Goal: Task Accomplishment & Management: Manage account settings

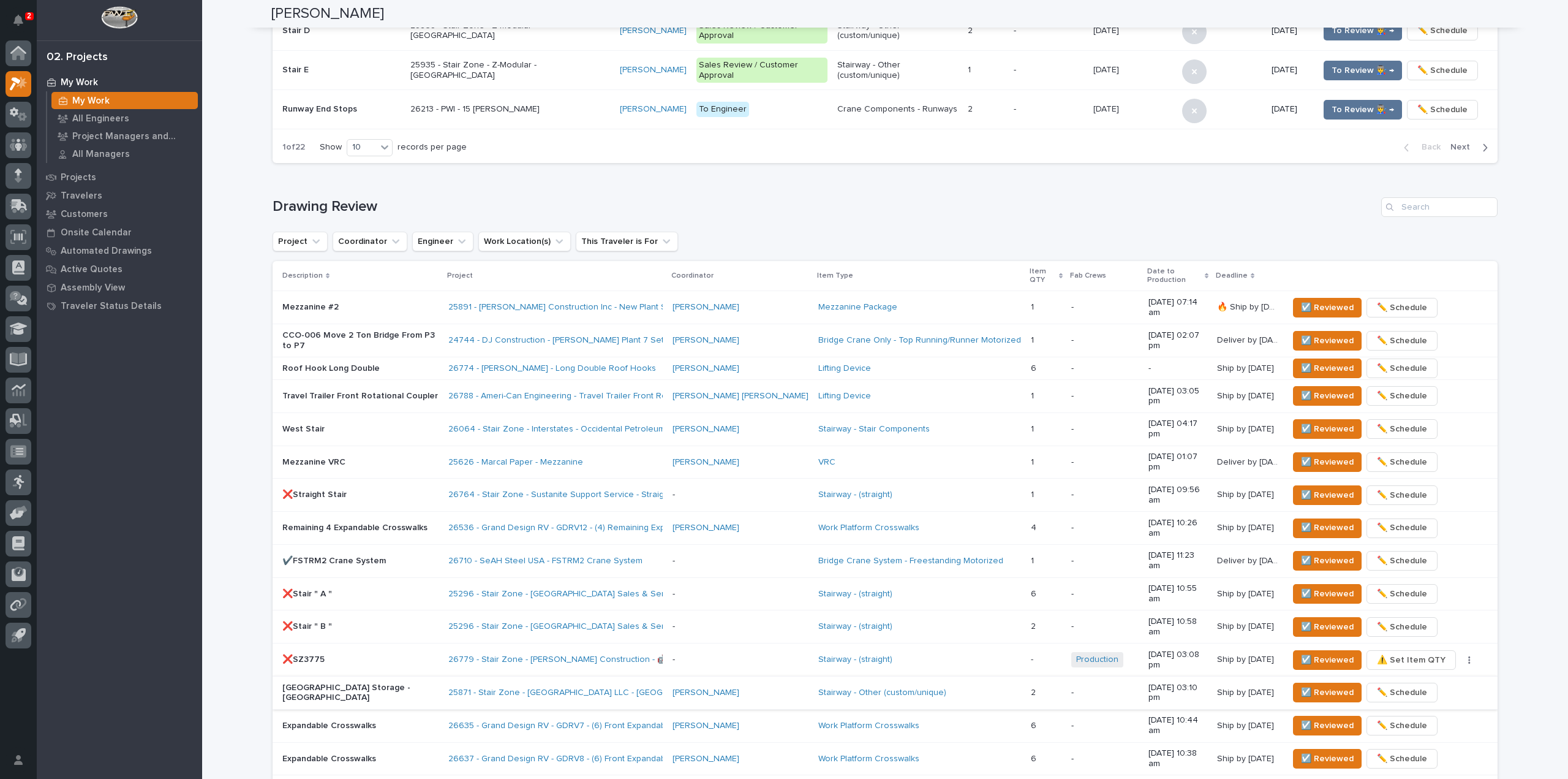
scroll to position [613, 0]
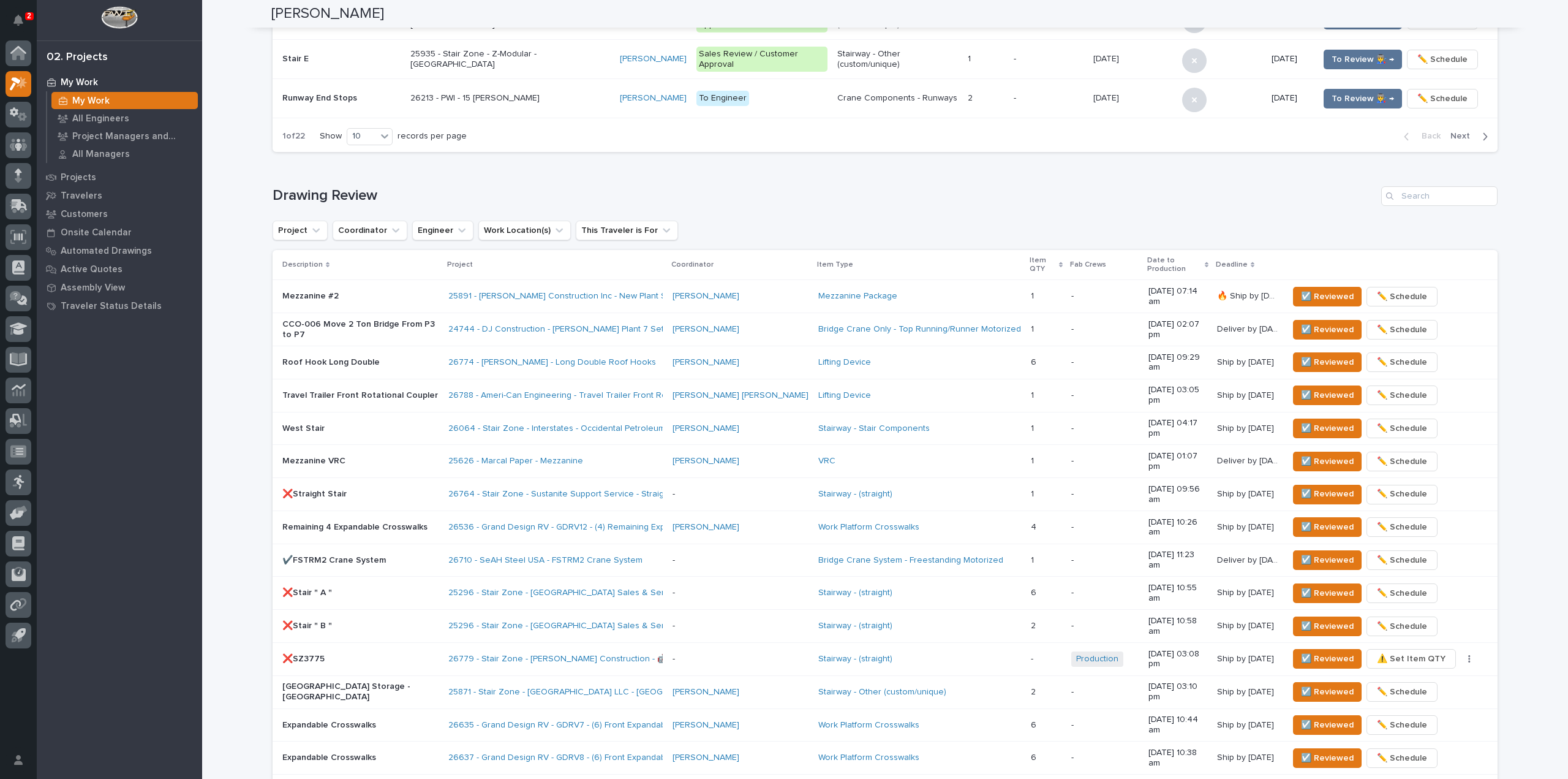
click at [214, 608] on div "**********" at bounding box center [885, 174] width 1366 height 1571
click at [1306, 289] on span "☑️ Reviewed" at bounding box center [1327, 296] width 53 height 15
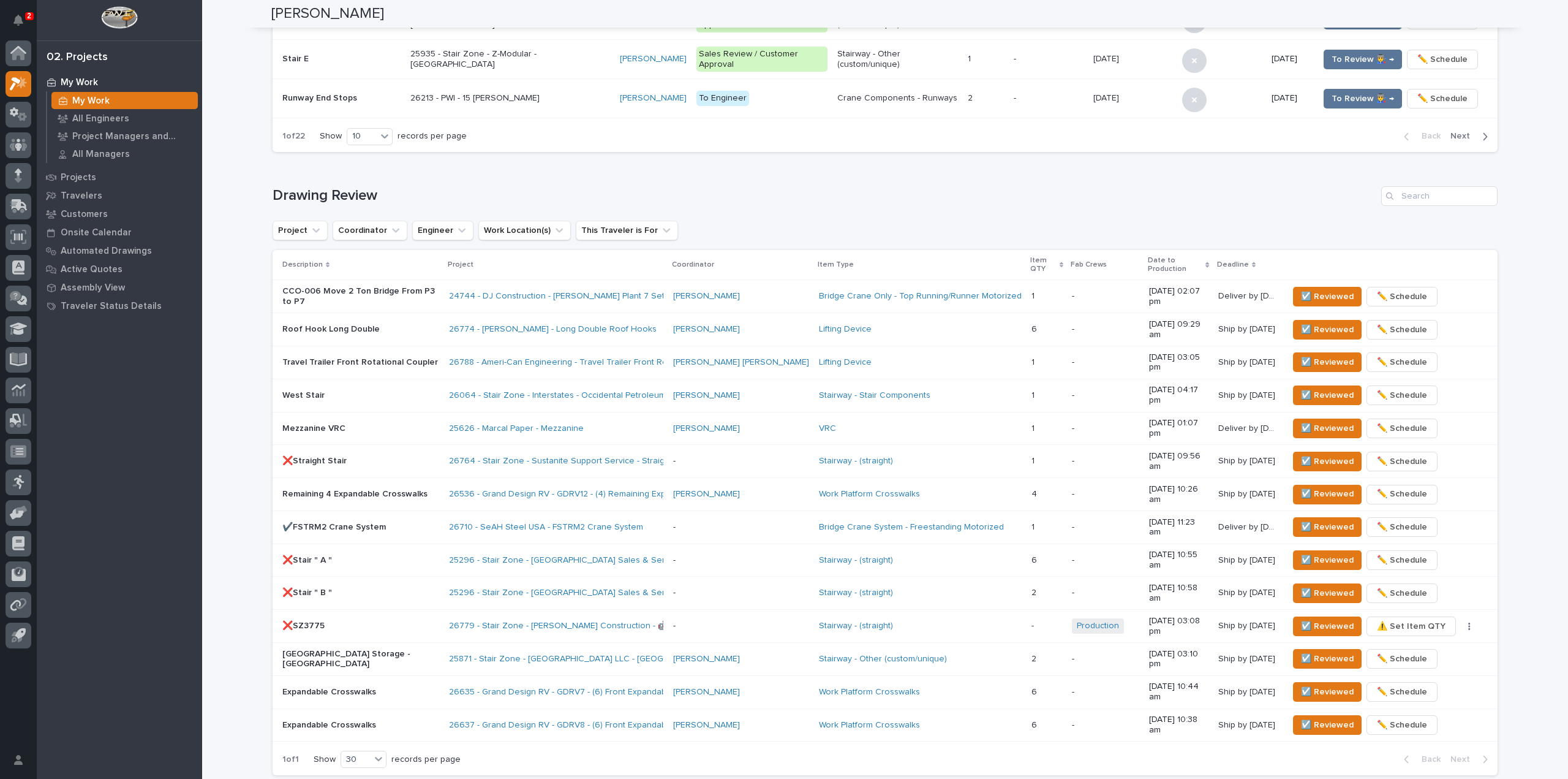
scroll to position [602, 0]
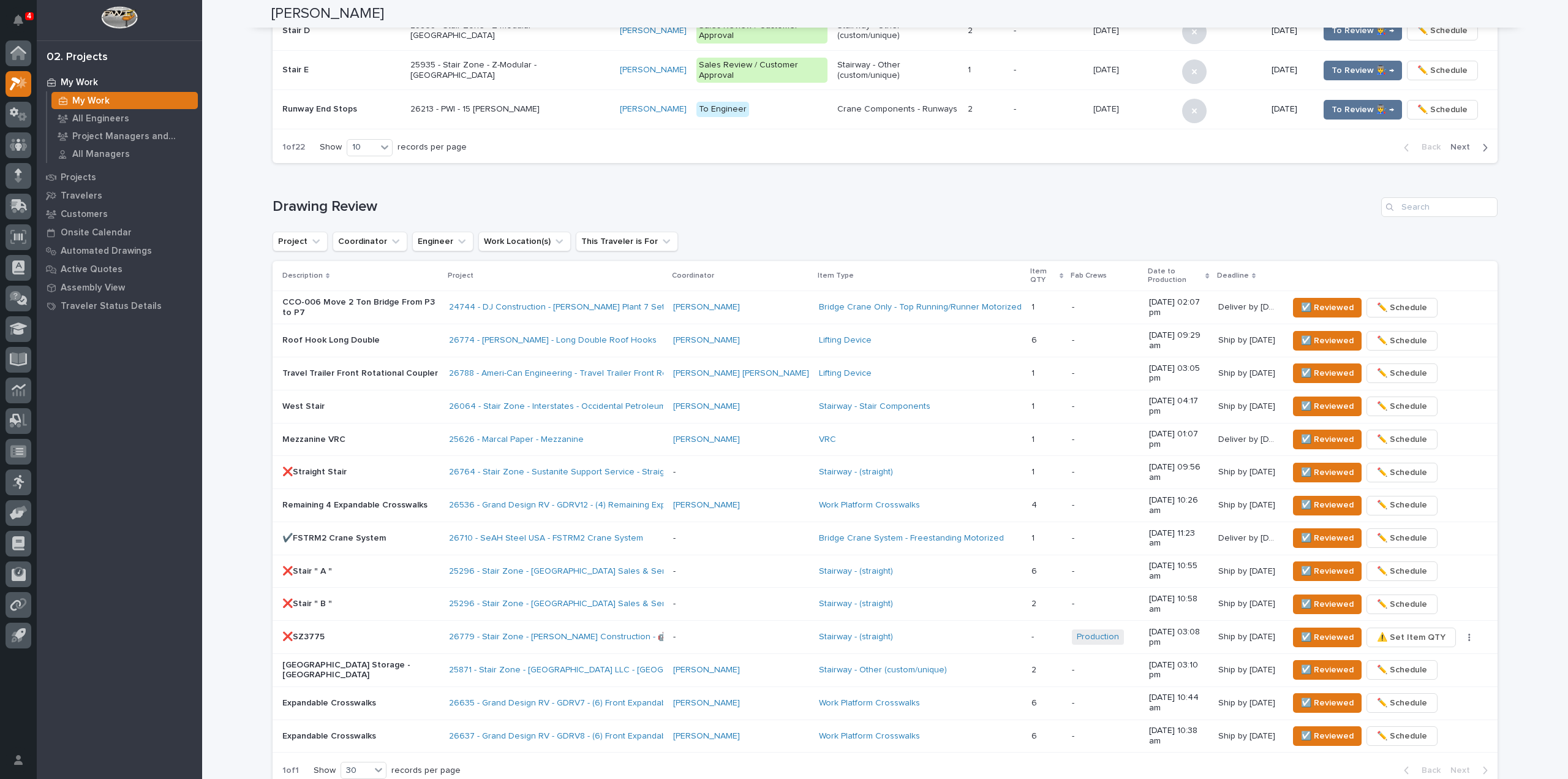
click at [444, 324] on td "Roof Hook Long Double" at bounding box center [358, 341] width 171 height 33
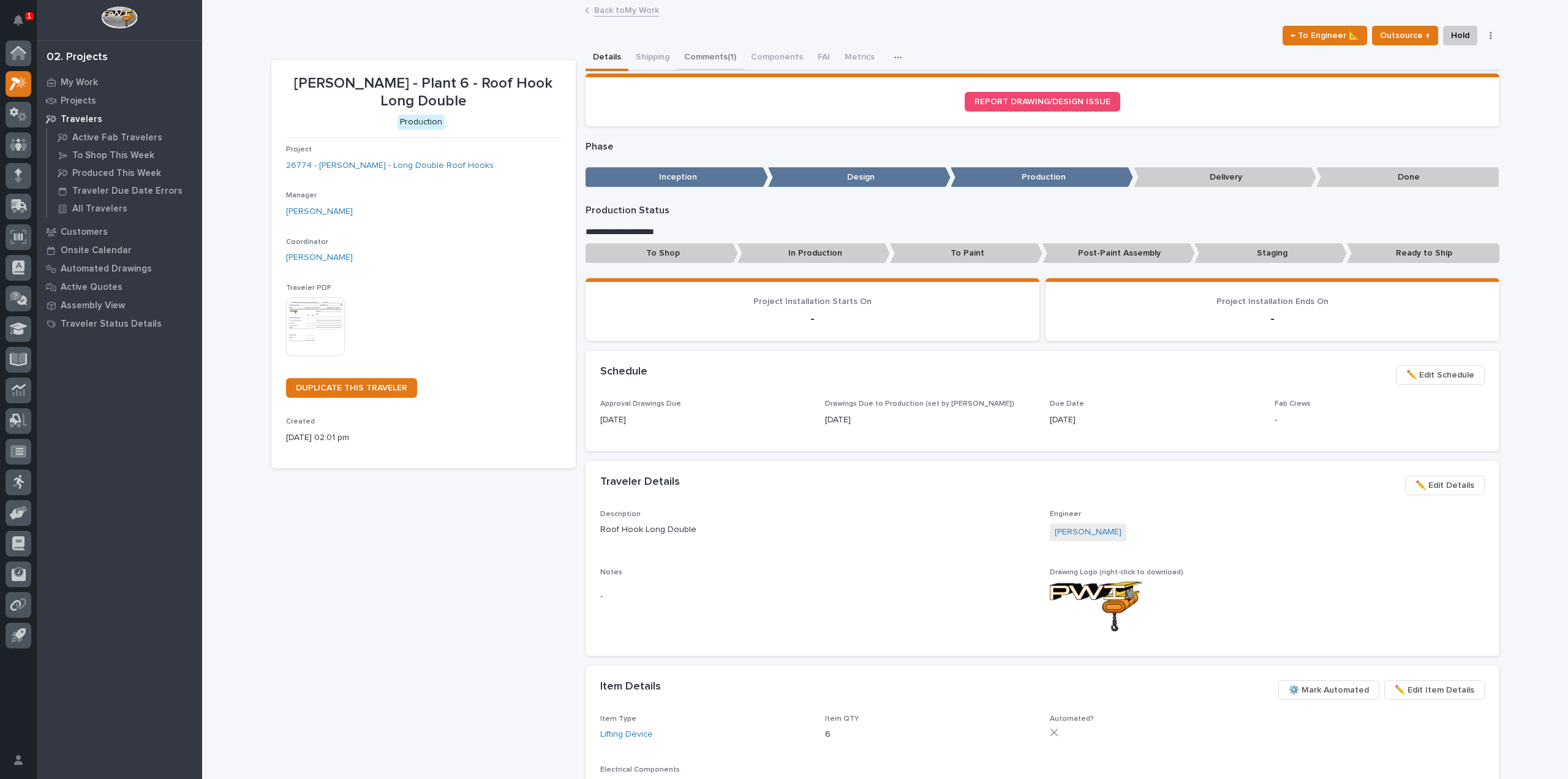
click at [709, 55] on button "Comments (1)" at bounding box center [709, 58] width 67 height 26
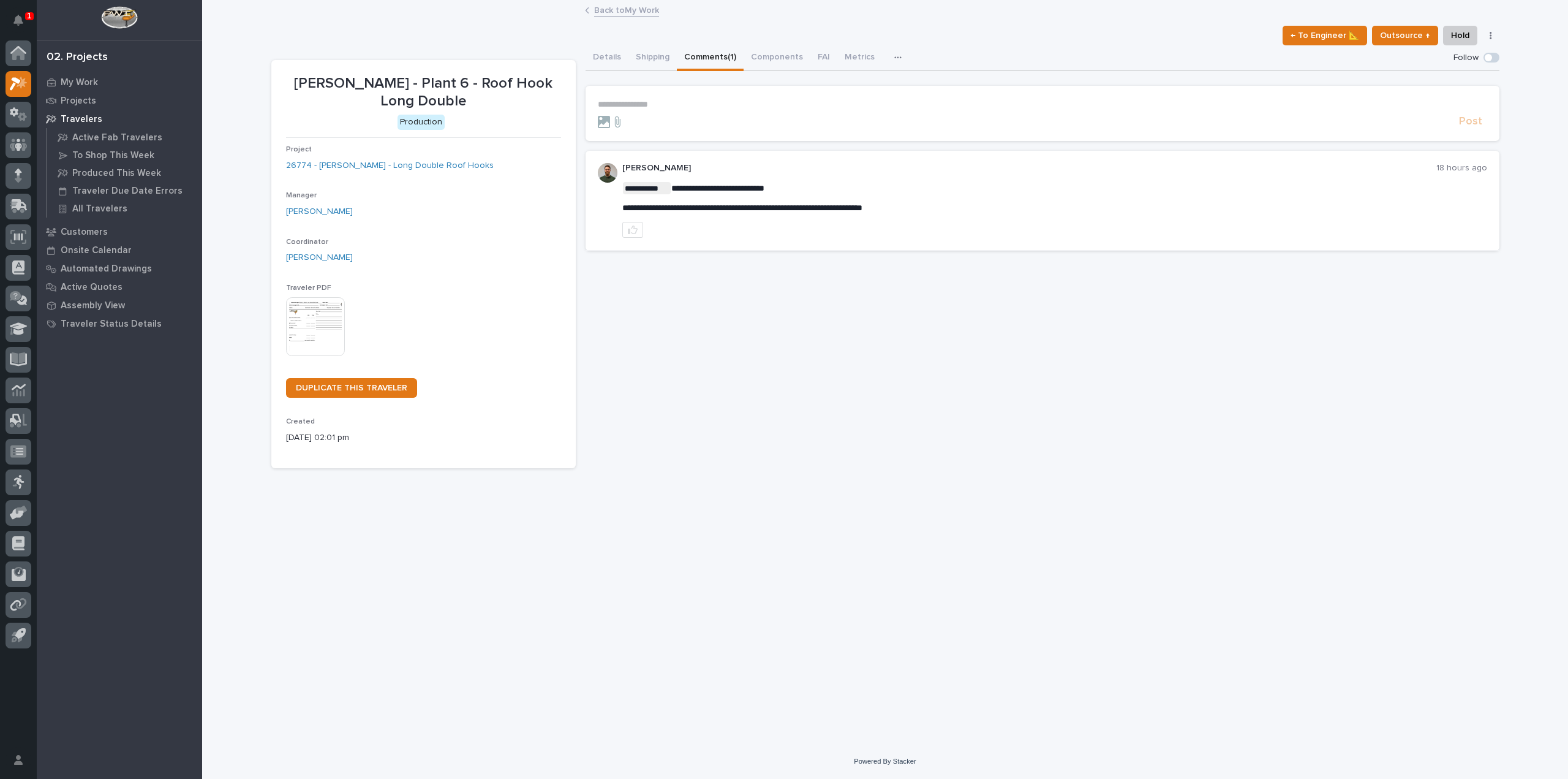
click at [654, 109] on p "**********" at bounding box center [1042, 104] width 890 height 10
click at [647, 117] on button "[PERSON_NAME]" at bounding box center [636, 122] width 72 height 12
click at [670, 106] on span "**********" at bounding box center [635, 105] width 74 height 12
click at [689, 103] on p "**********" at bounding box center [1042, 105] width 890 height 12
click at [789, 106] on p "**********" at bounding box center [1042, 105] width 890 height 12
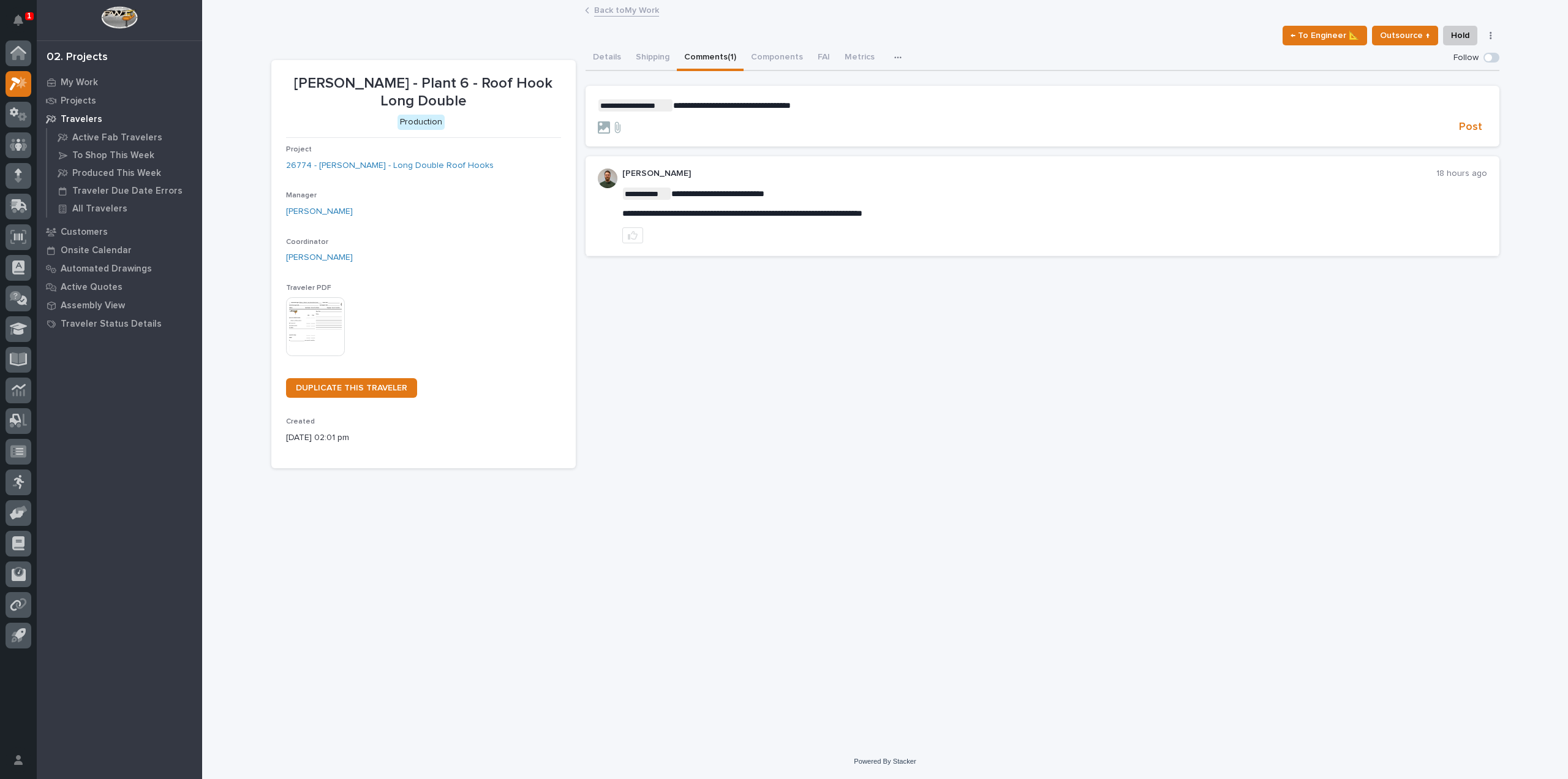
click at [791, 106] on span "**********" at bounding box center [732, 105] width 117 height 9
click at [810, 106] on p "**********" at bounding box center [1042, 105] width 890 height 12
click at [794, 110] on p "**********" at bounding box center [1042, 105] width 890 height 12
click at [604, 133] on icon at bounding box center [604, 127] width 12 height 12
click at [598, 121] on input "file" at bounding box center [598, 121] width 0 height 0
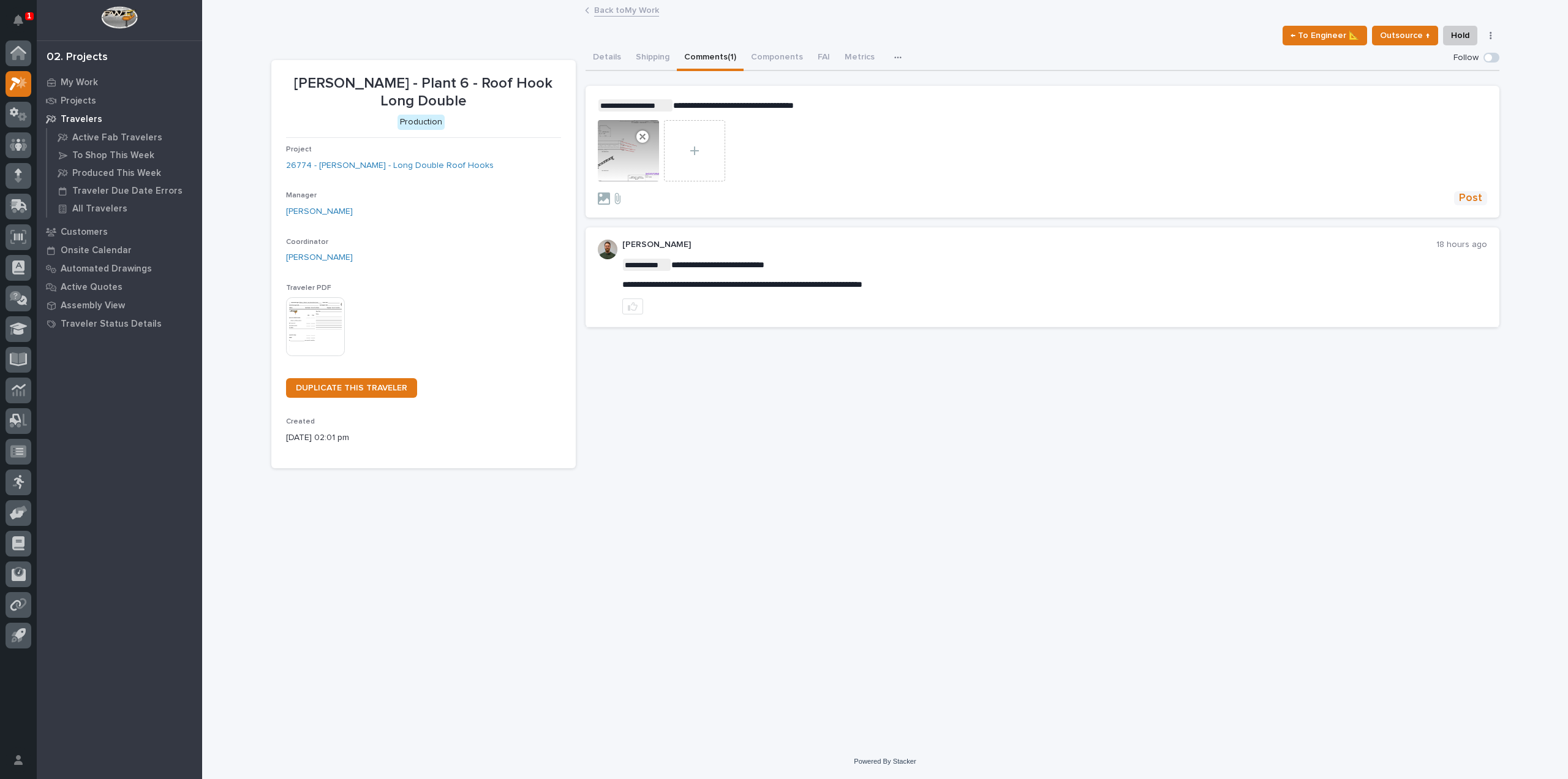
click at [1478, 195] on span "Post" at bounding box center [1470, 198] width 23 height 14
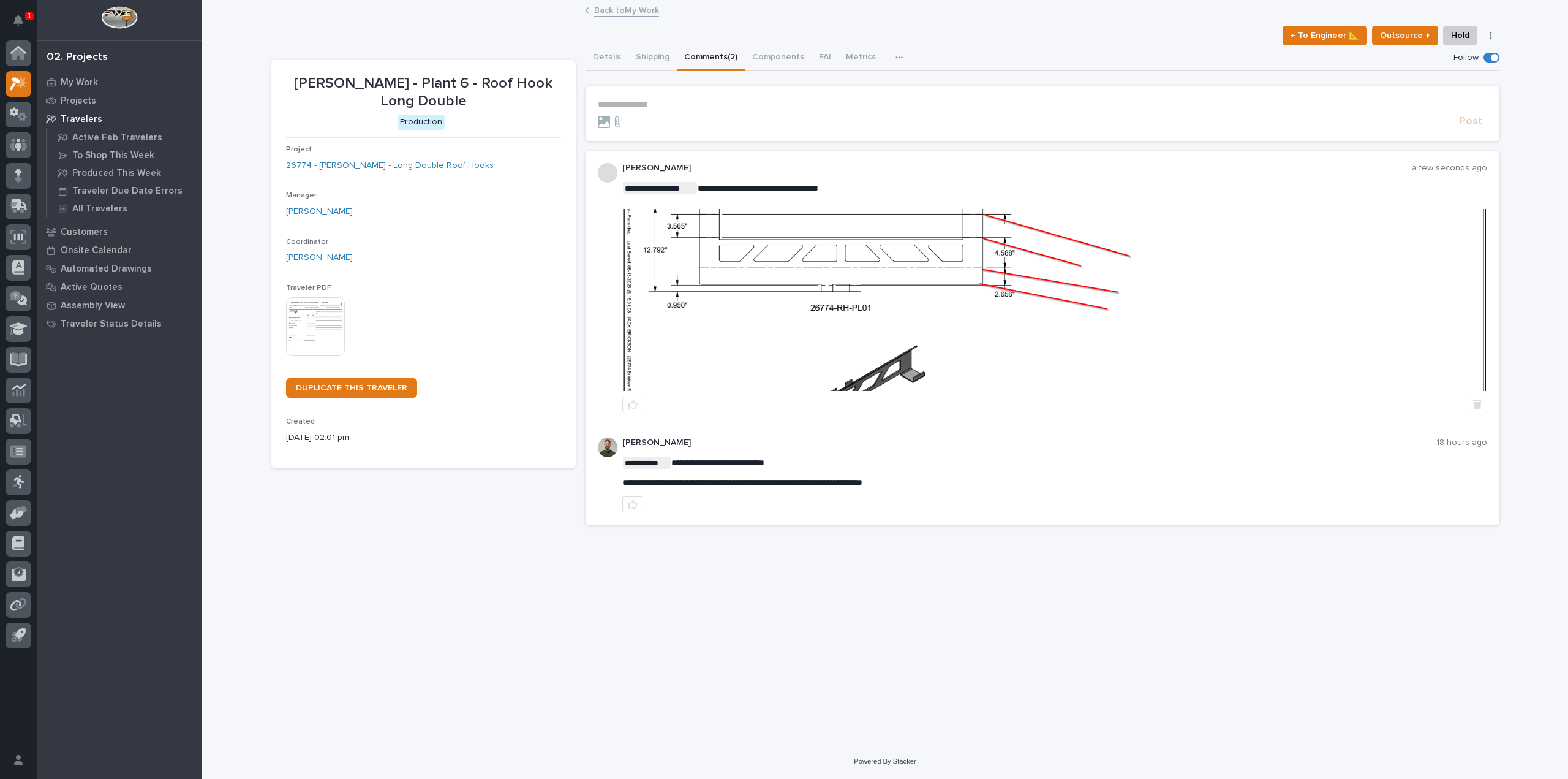
click at [691, 275] on img at bounding box center [1054, 299] width 863 height 182
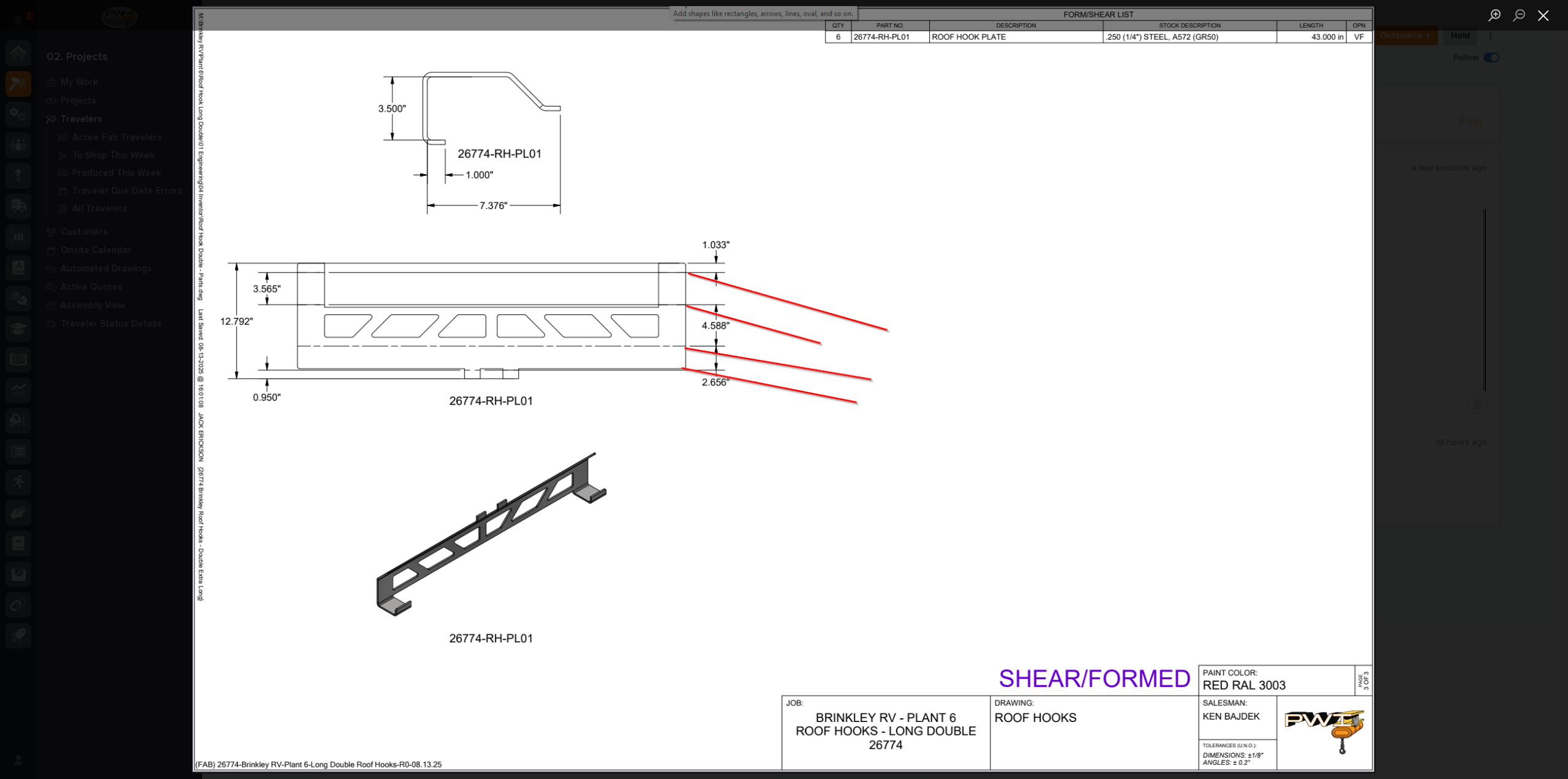
click at [1546, 13] on button "Close lightbox" at bounding box center [1543, 15] width 25 height 22
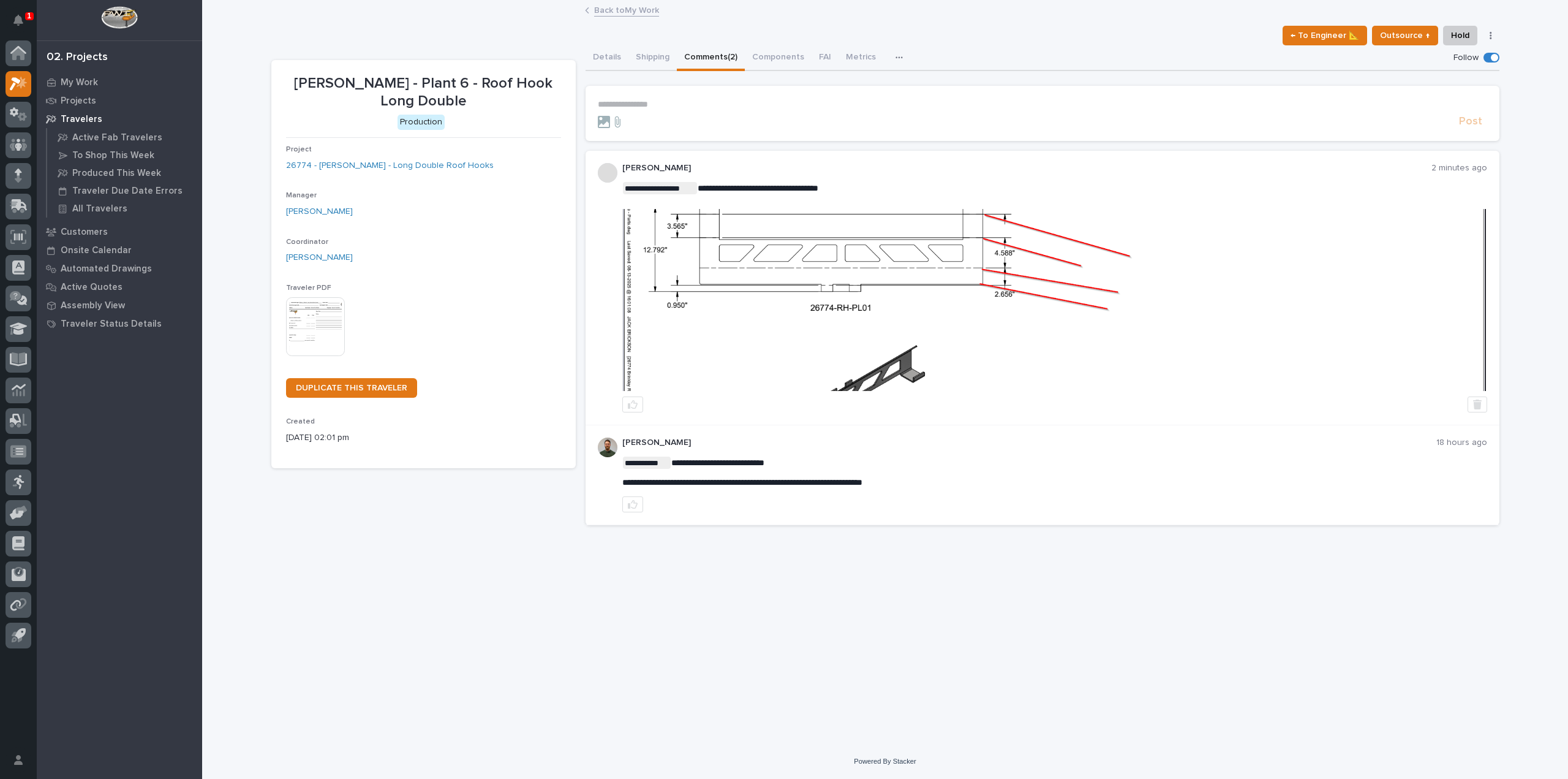
click at [98, 70] on div "02. Projects My Work Projects Travelers Active Fab Travelers To Shop This Week …" at bounding box center [119, 389] width 165 height 779
click at [95, 77] on p "My Work" at bounding box center [79, 82] width 37 height 11
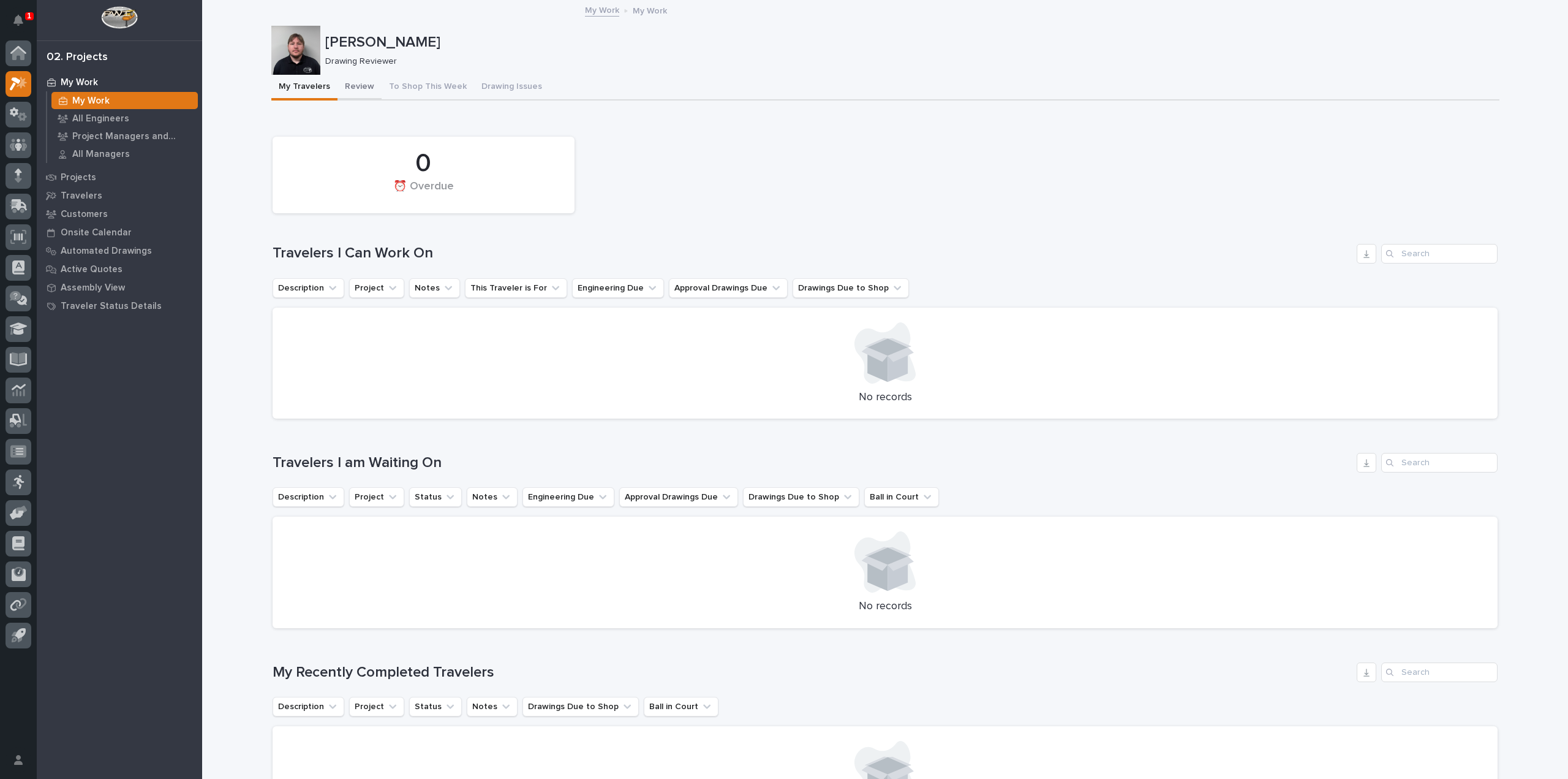
click at [365, 89] on button "Review" at bounding box center [360, 88] width 44 height 26
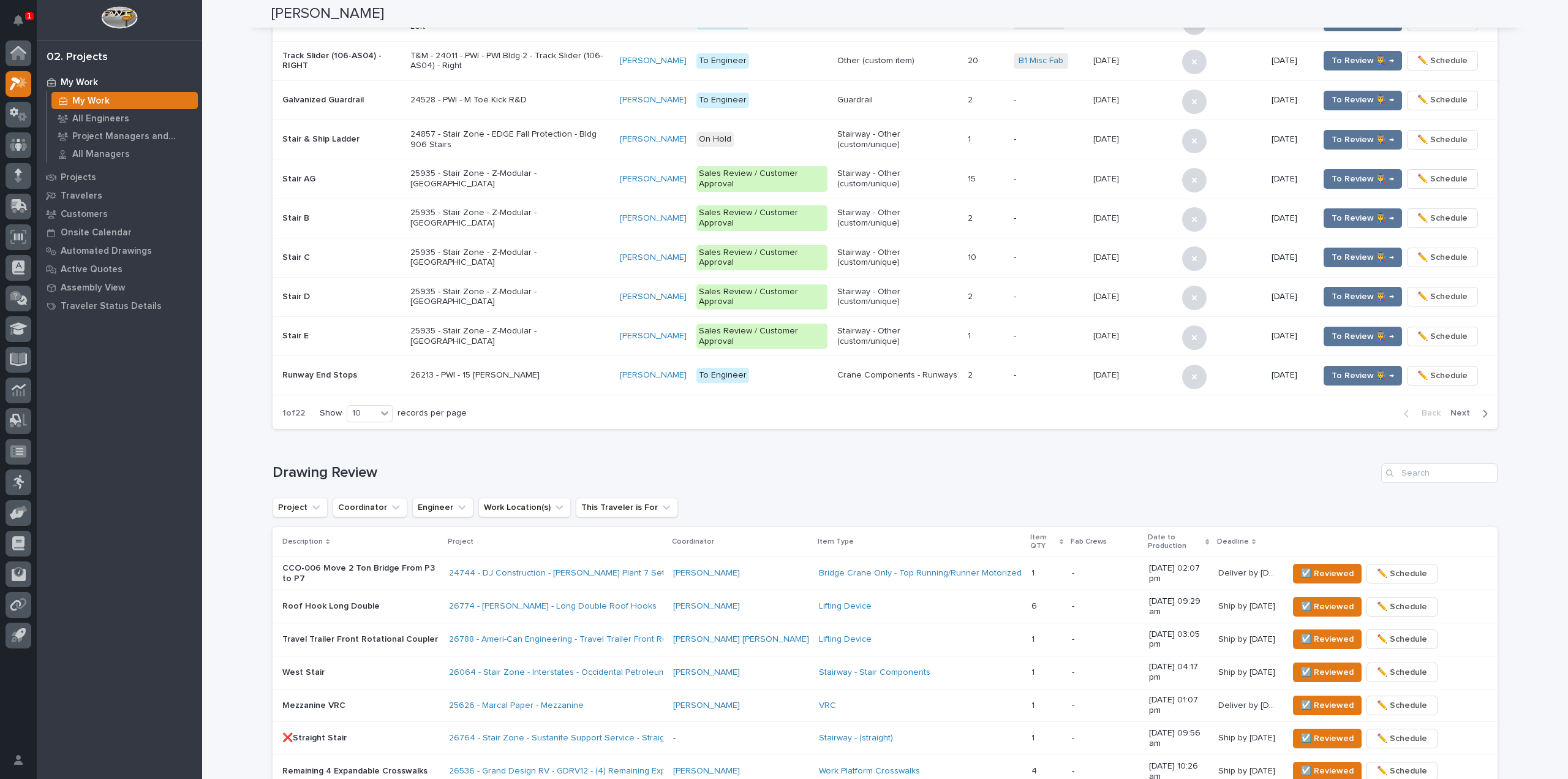
scroll to position [157, 0]
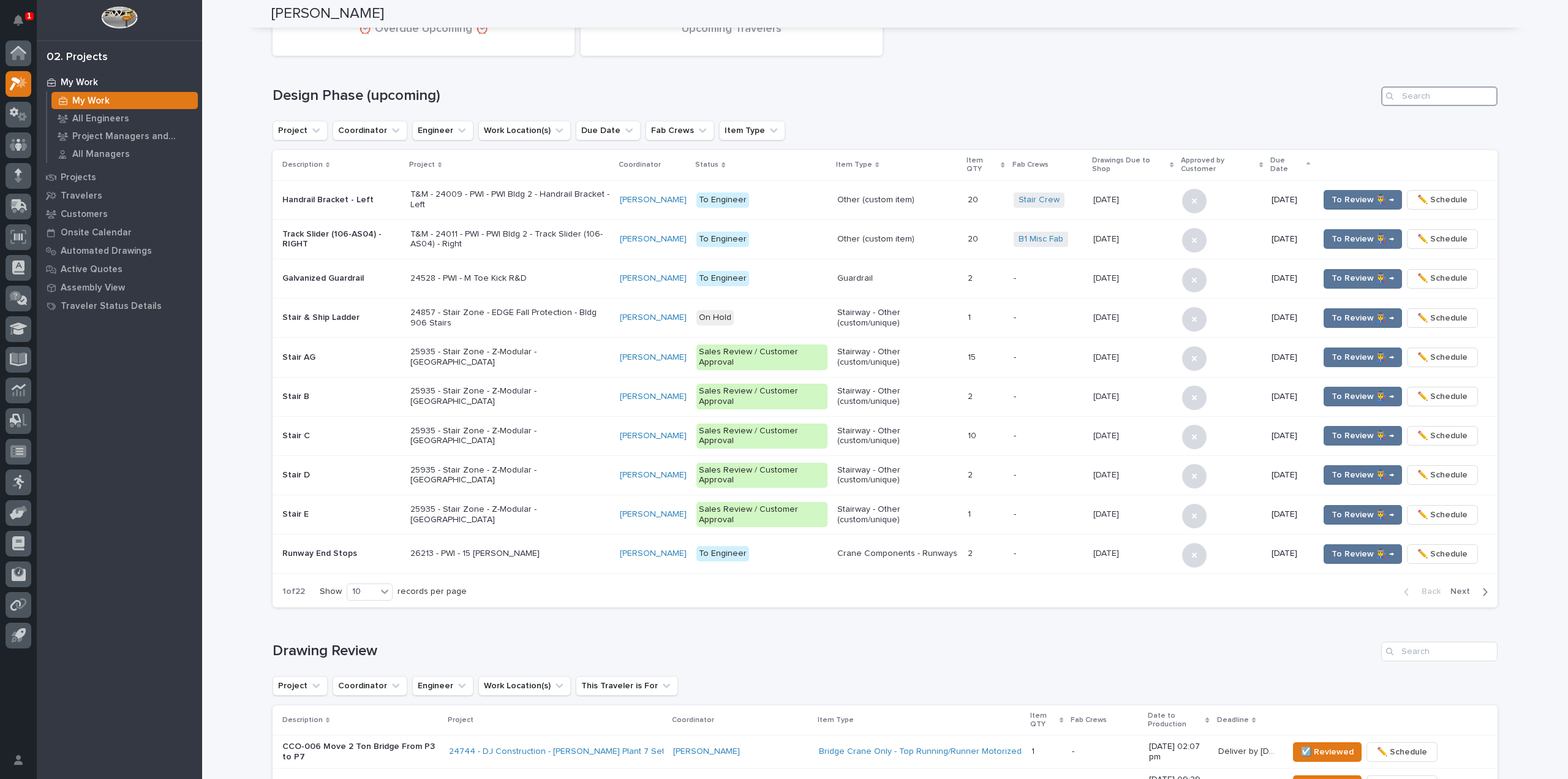
click at [1448, 96] on input "Search" at bounding box center [1439, 96] width 117 height 20
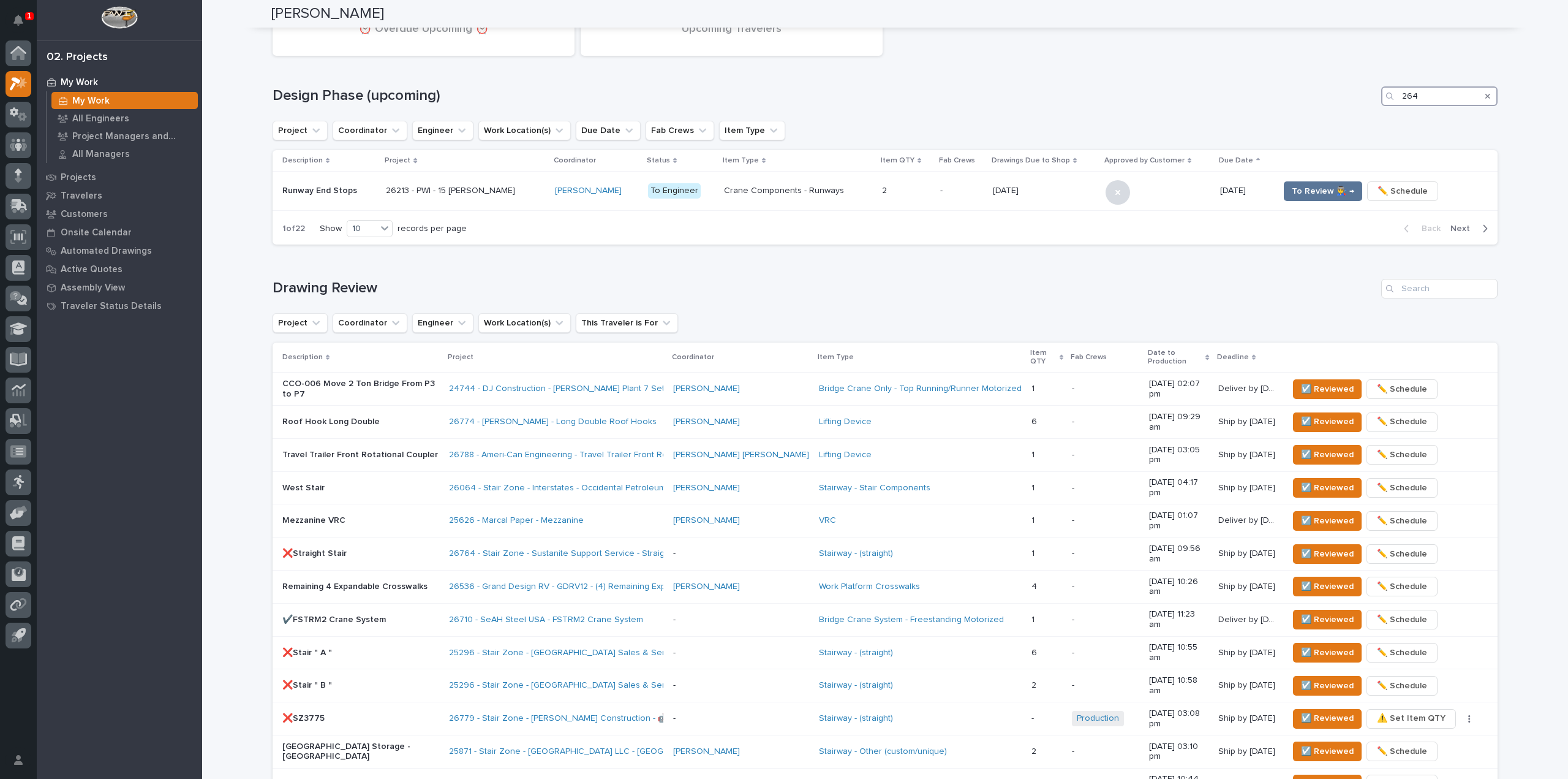
scroll to position [0, 0]
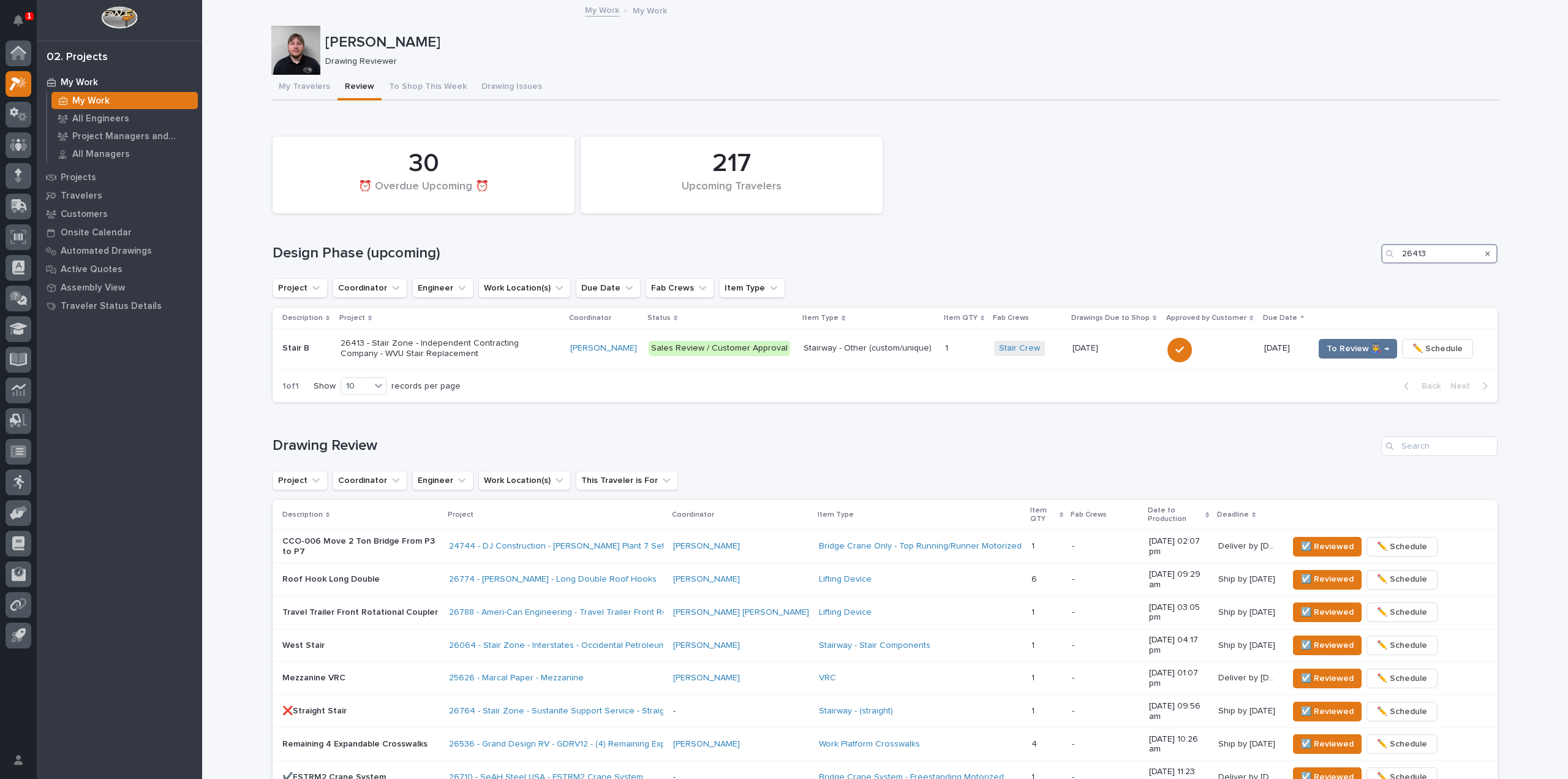
type input "26413"
click at [1344, 348] on span "To Review 👨‍🏭 →" at bounding box center [1357, 348] width 63 height 15
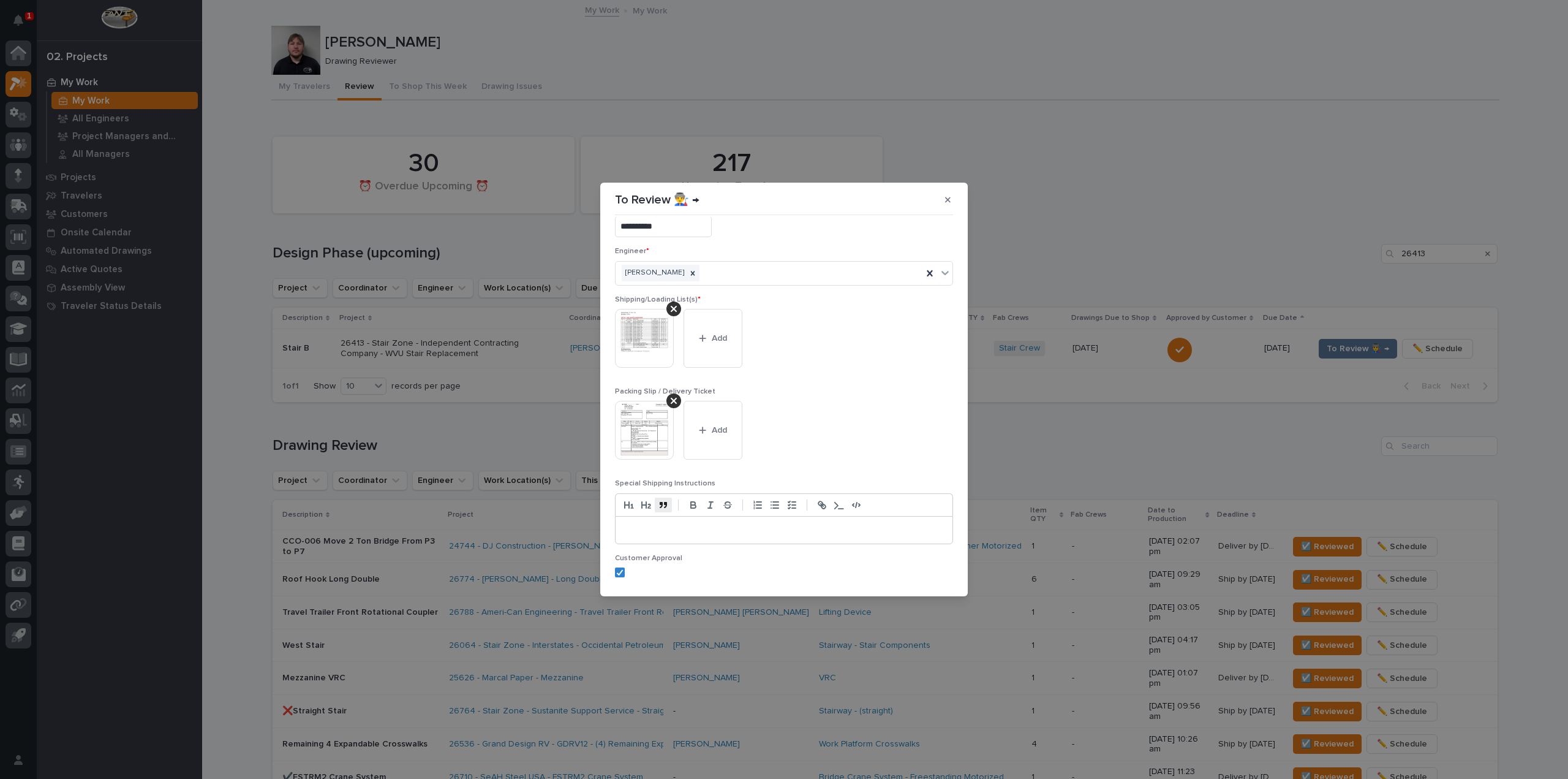
scroll to position [70, 0]
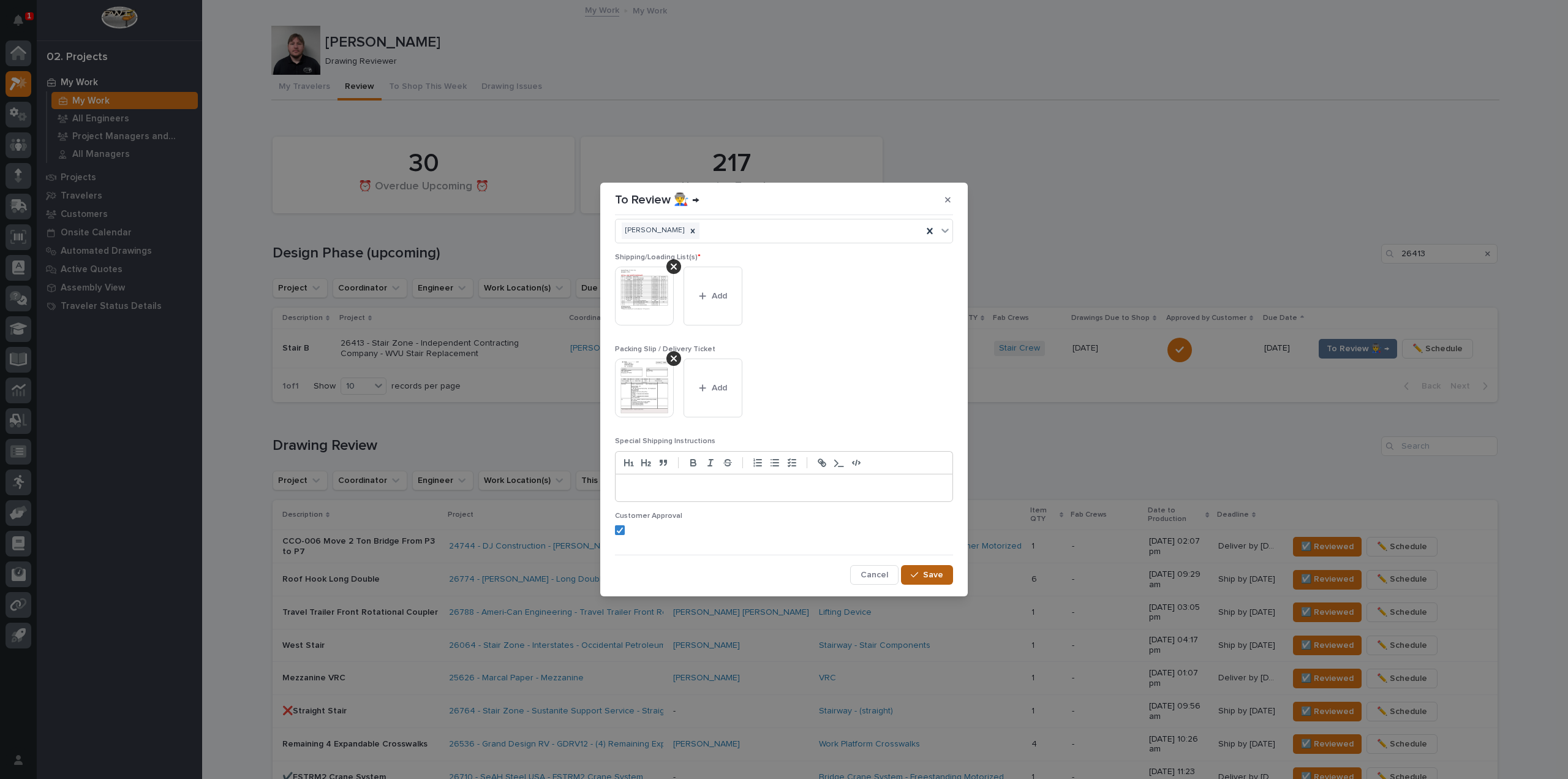
click at [940, 571] on button "Save" at bounding box center [927, 575] width 52 height 20
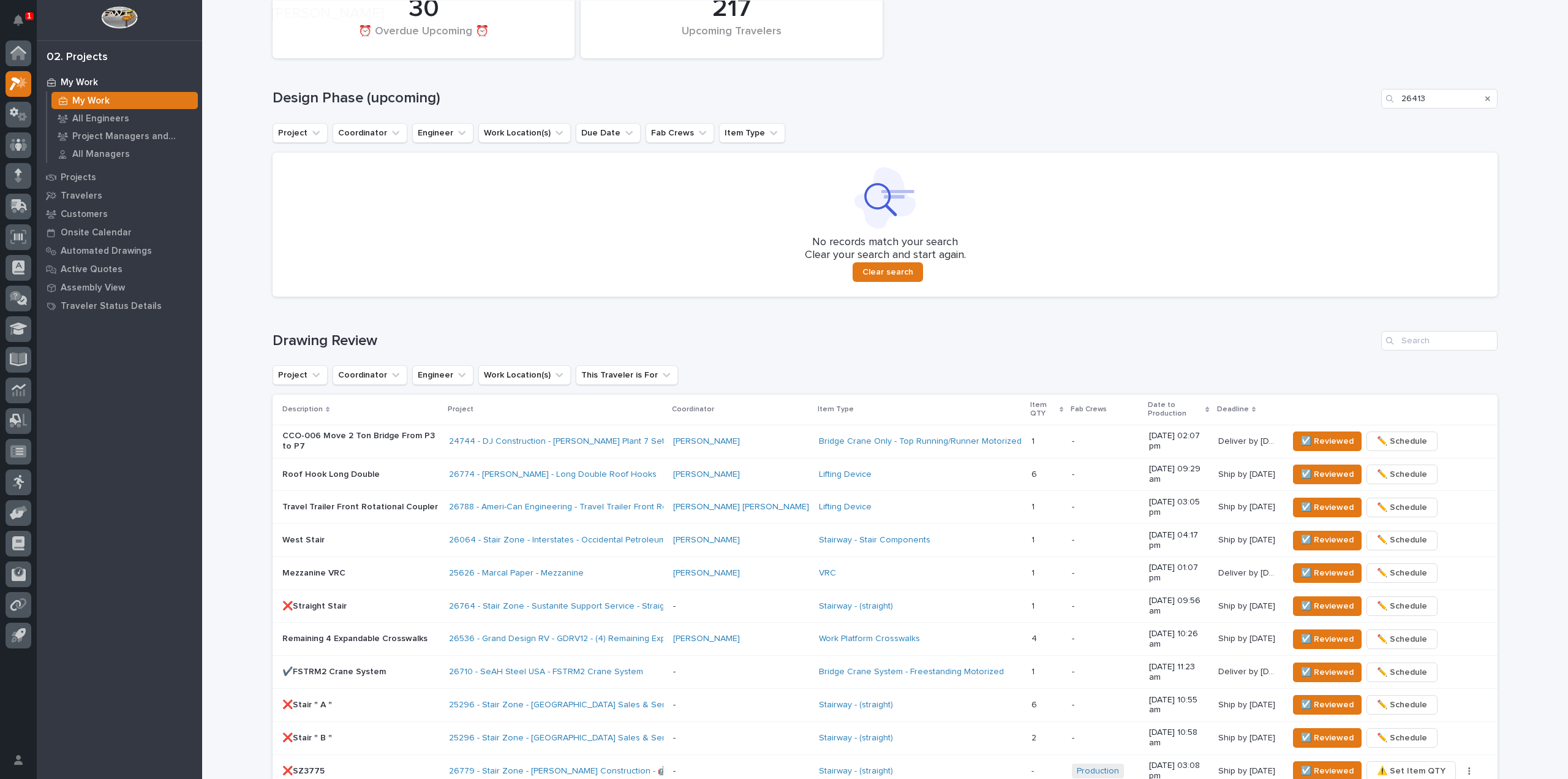
scroll to position [334, 0]
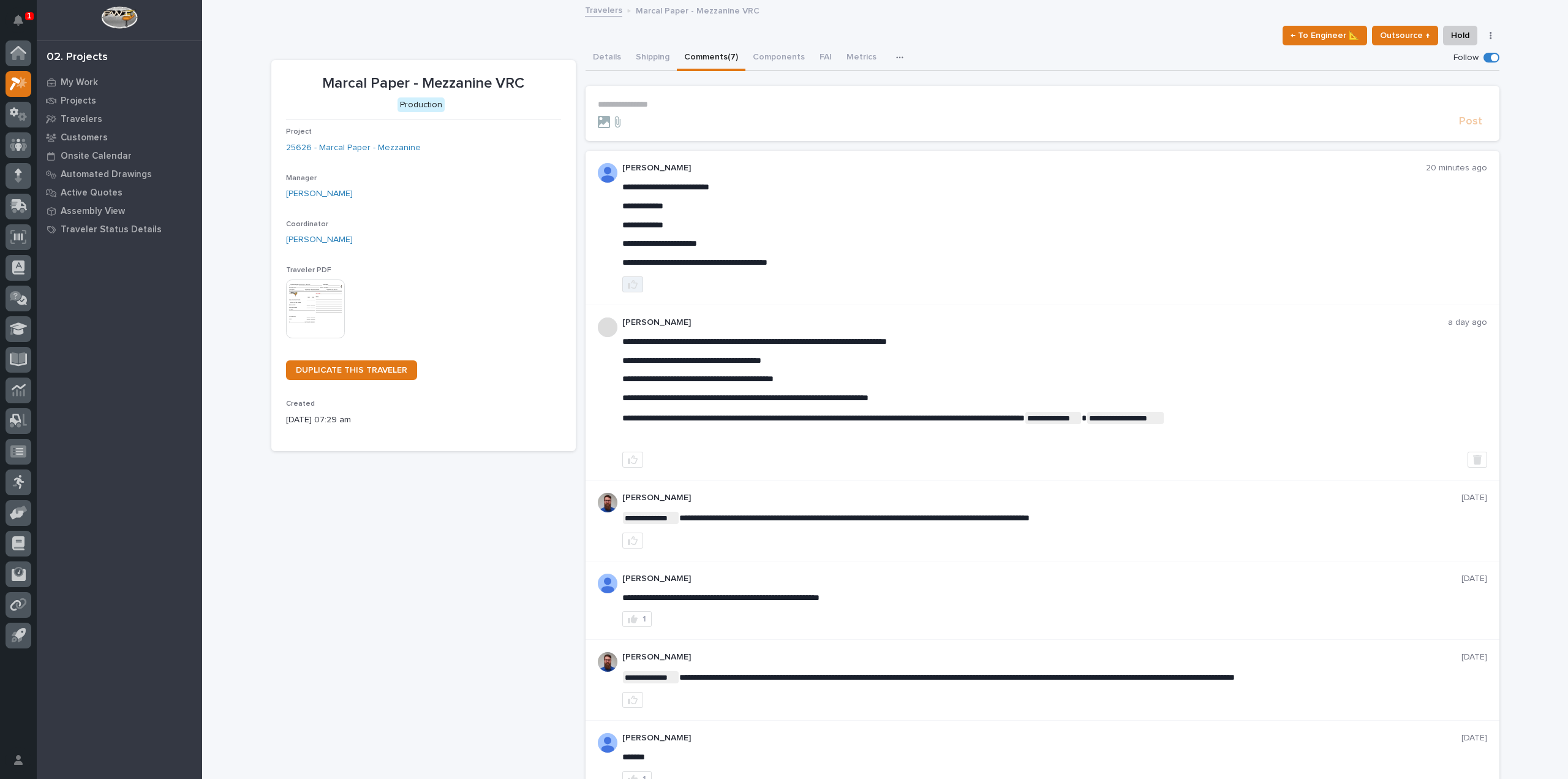
click at [631, 283] on icon "button" at bounding box center [632, 284] width 10 height 9
drag, startPoint x: 604, startPoint y: 60, endPoint x: 525, endPoint y: 121, distance: 99.8
click at [604, 60] on button "Details" at bounding box center [607, 58] width 43 height 26
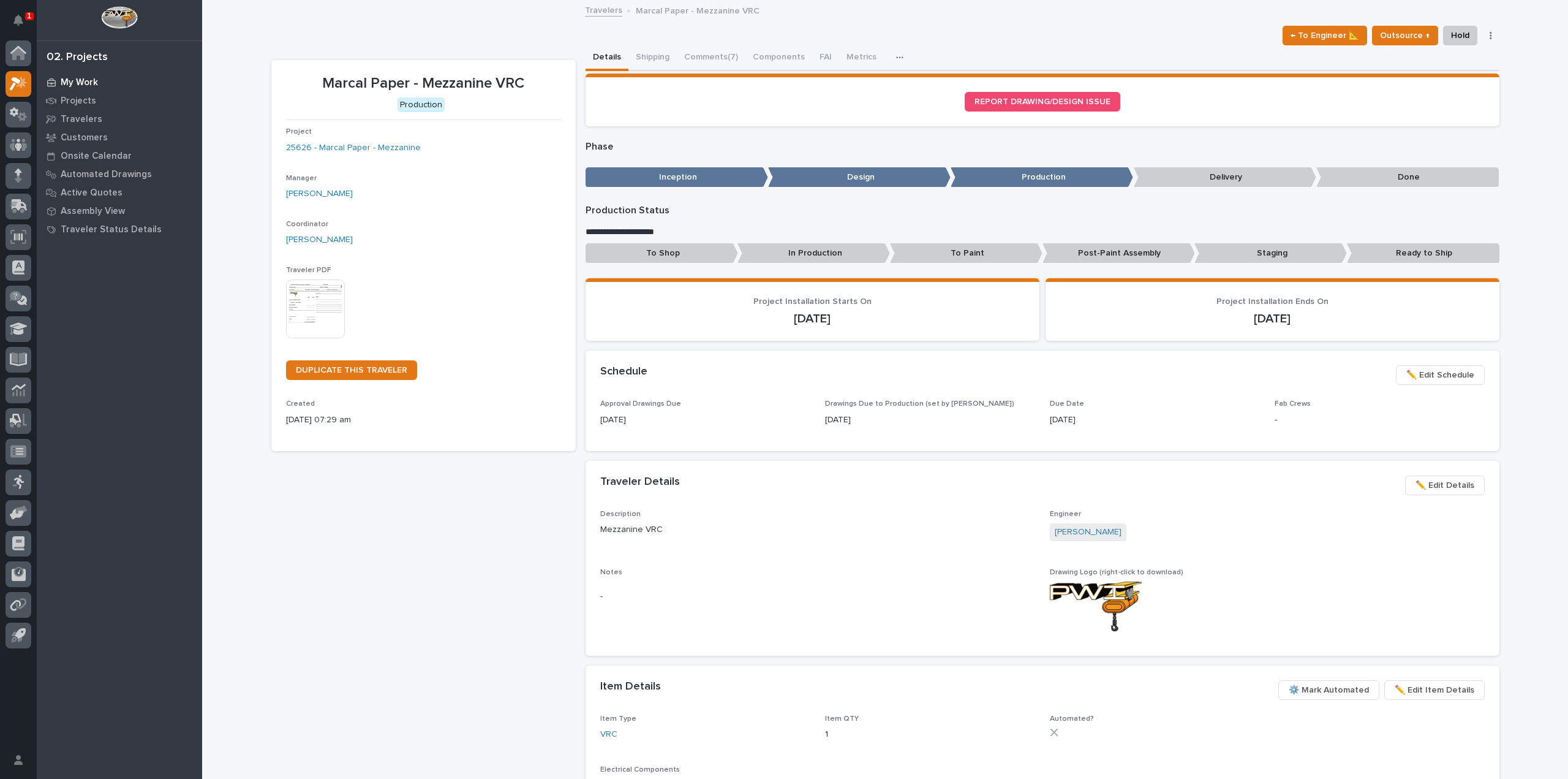
click at [82, 77] on p "My Work" at bounding box center [79, 82] width 37 height 11
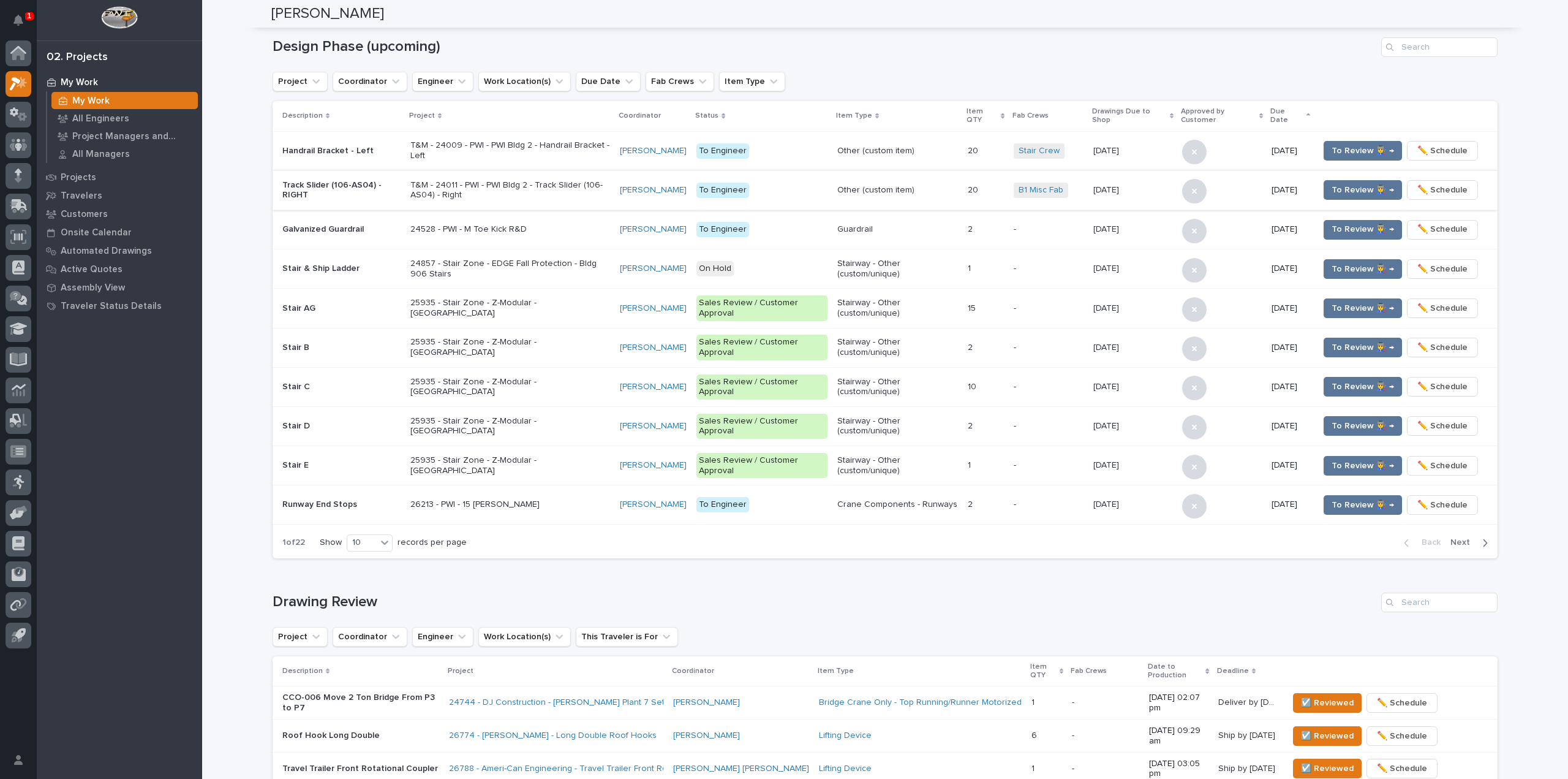
scroll to position [96, 0]
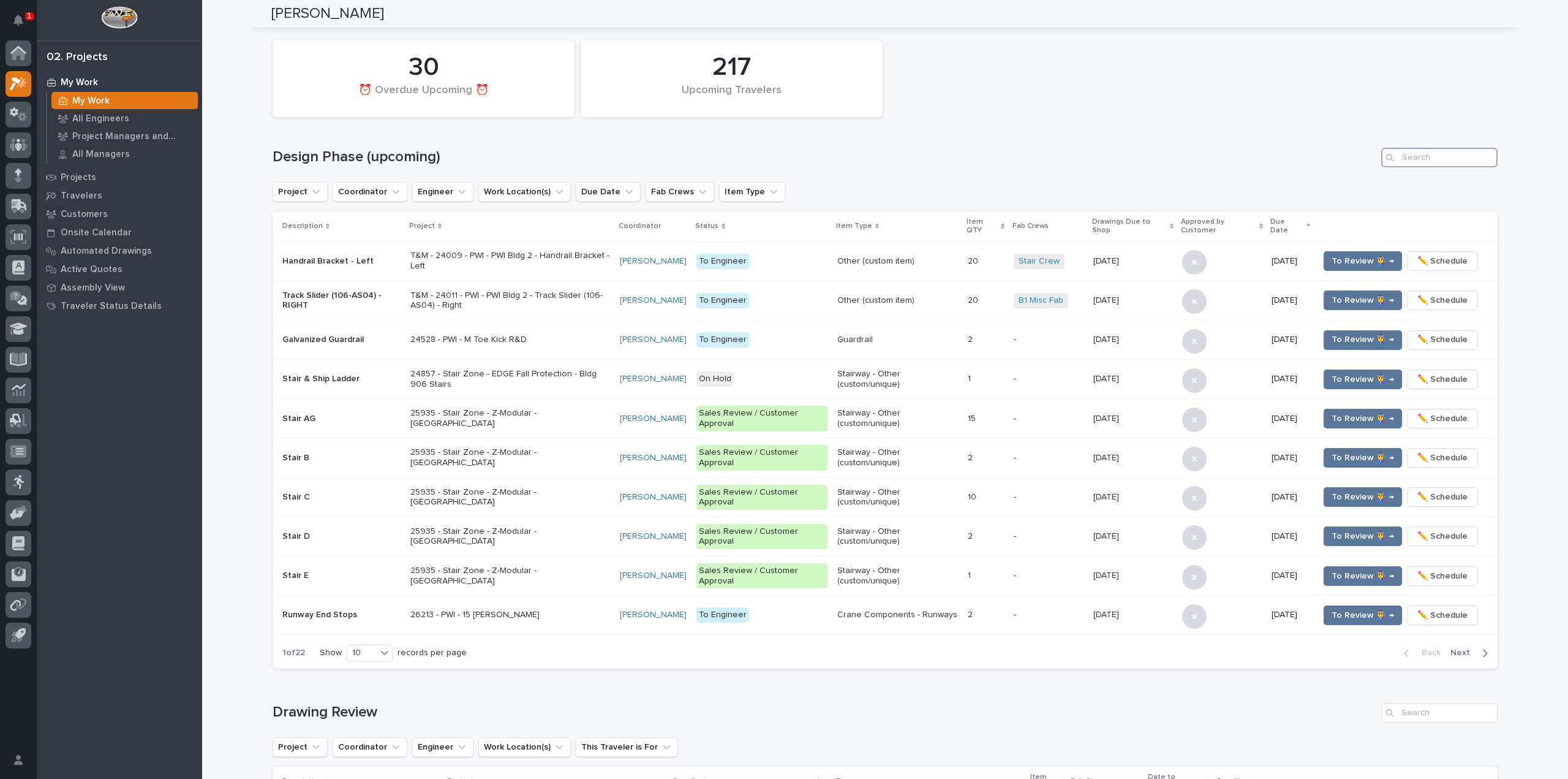
click at [1449, 160] on input "Search" at bounding box center [1439, 157] width 117 height 20
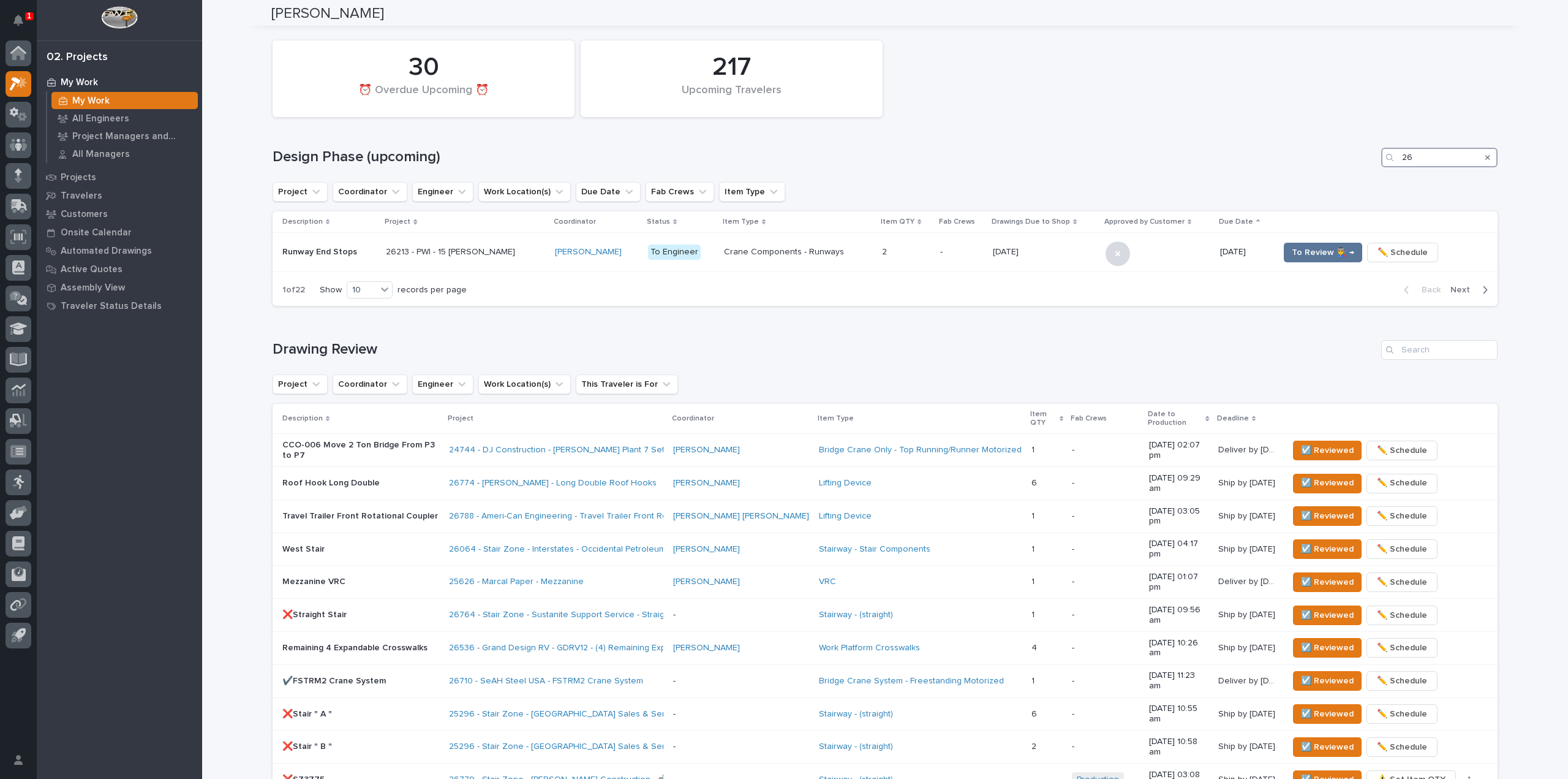
scroll to position [0, 0]
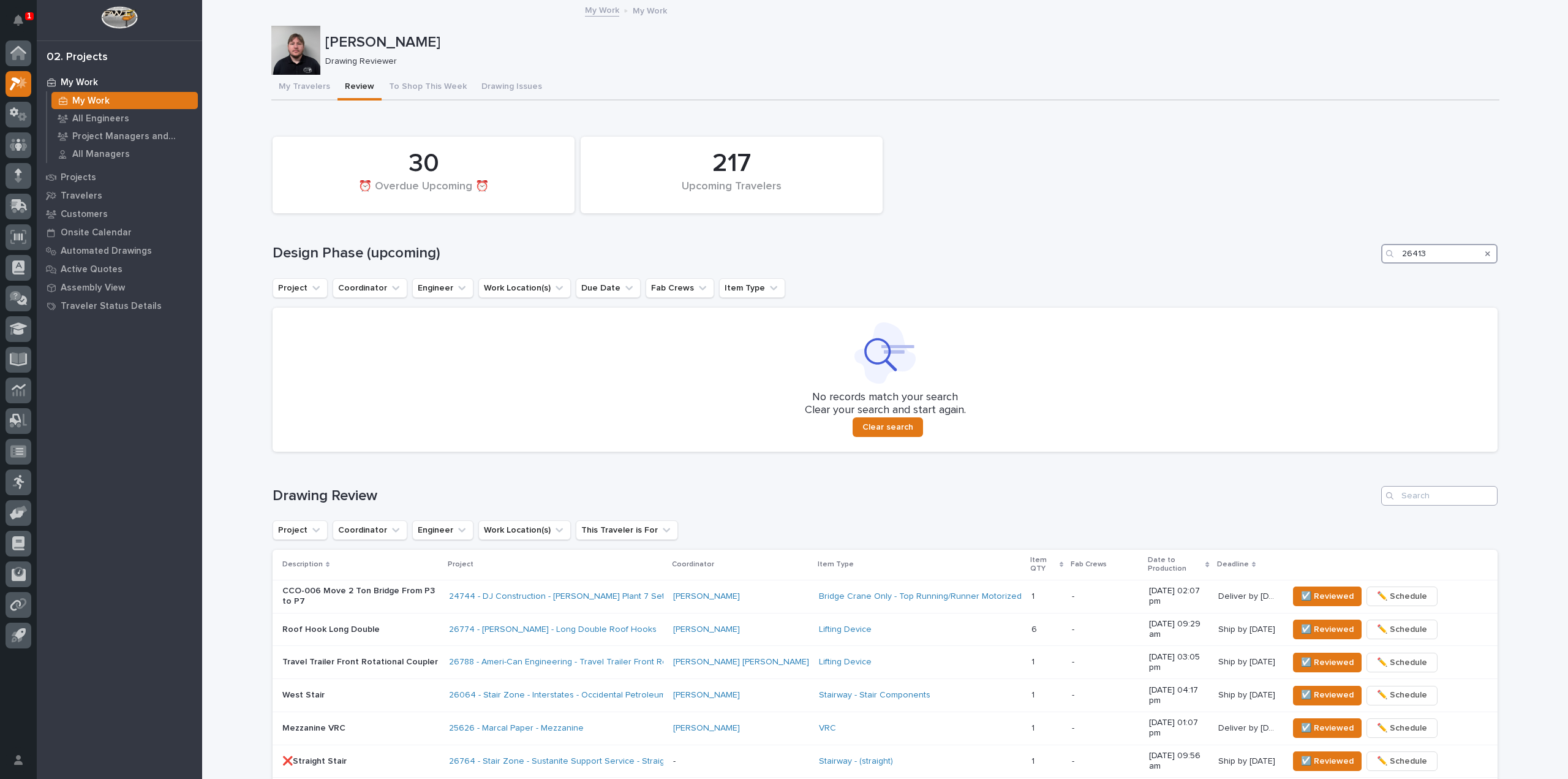
type input "26413"
click at [1414, 493] on input "Search" at bounding box center [1439, 495] width 117 height 20
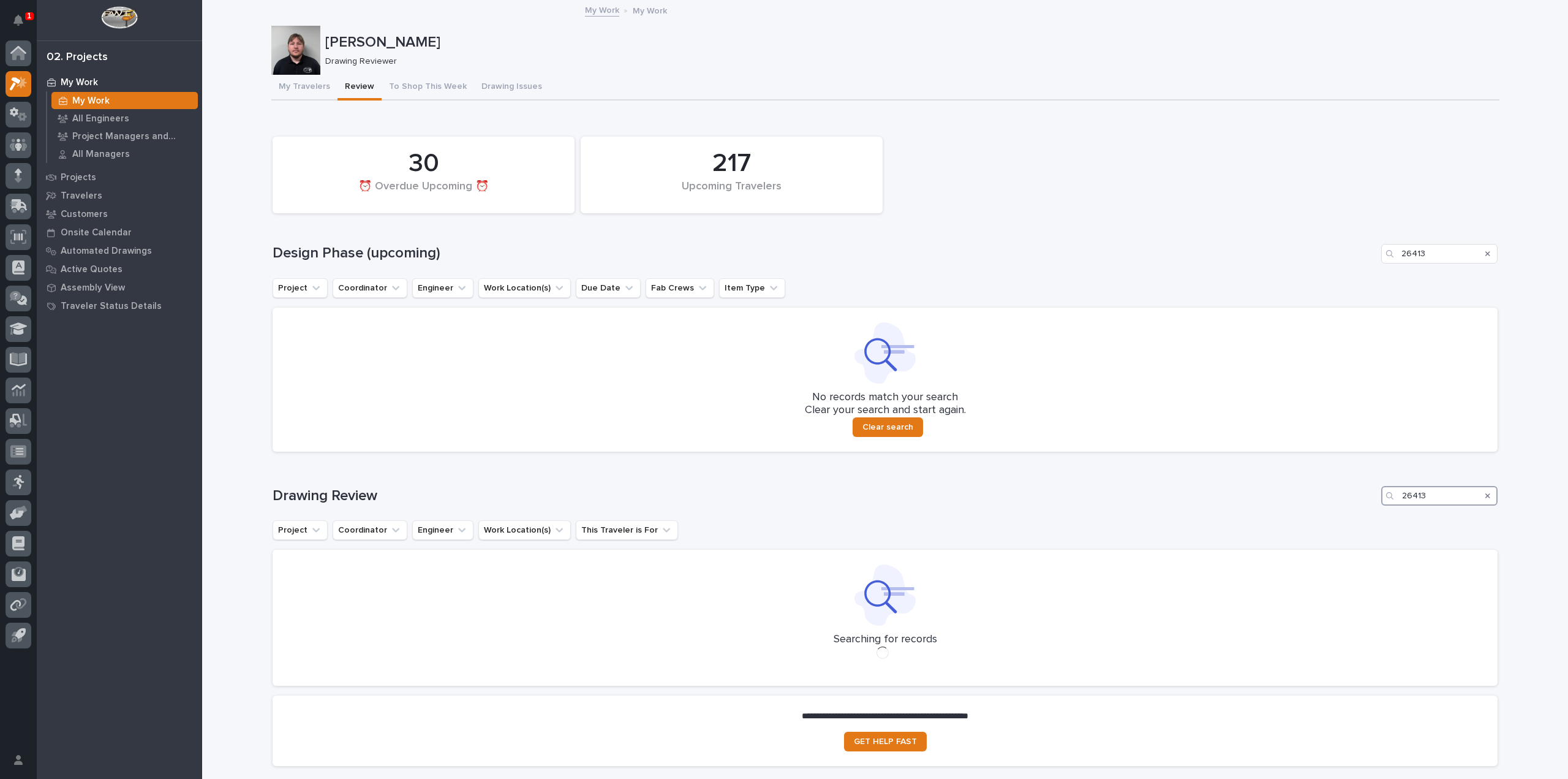
type input "26413"
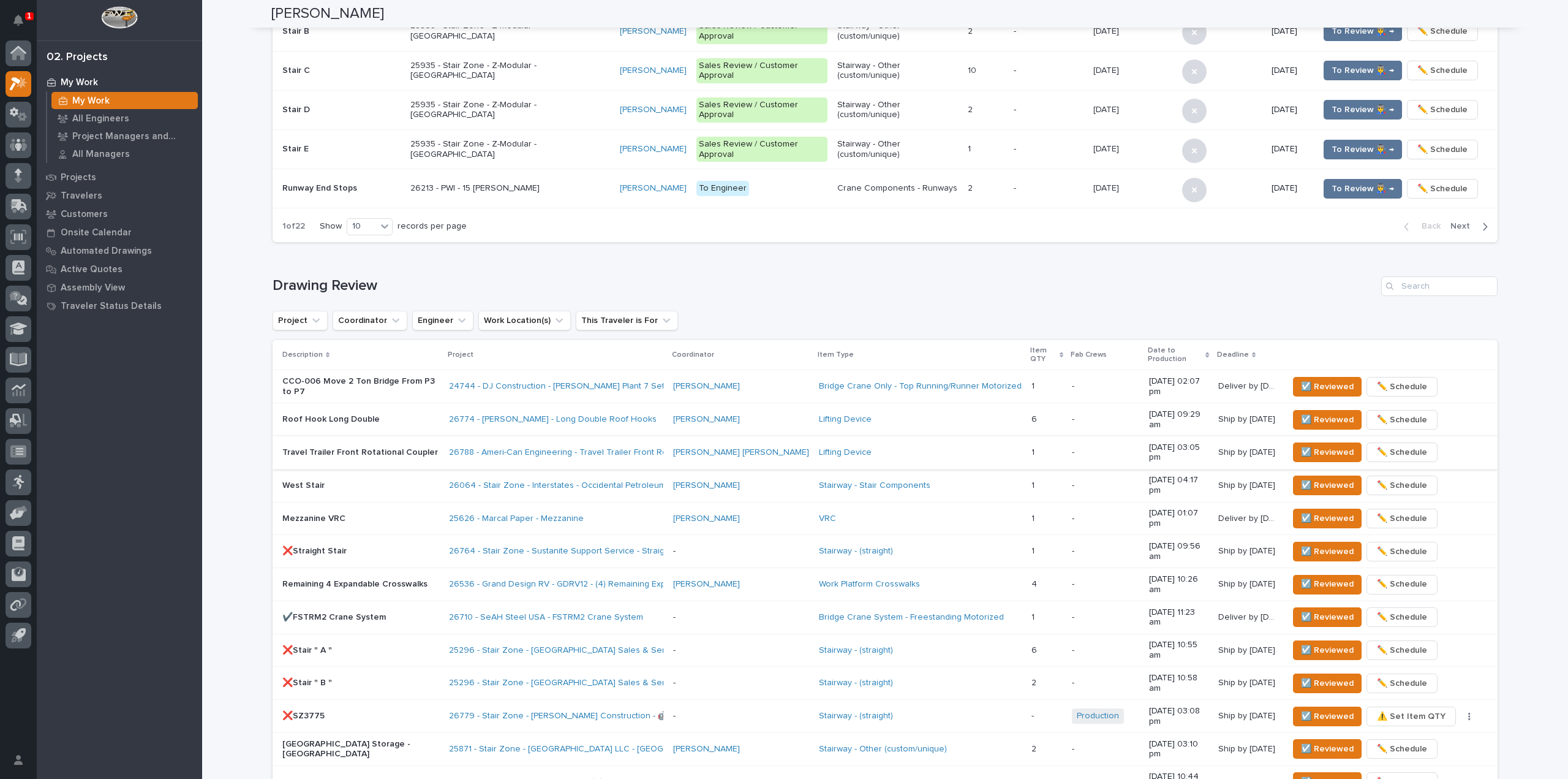
scroll to position [551, 0]
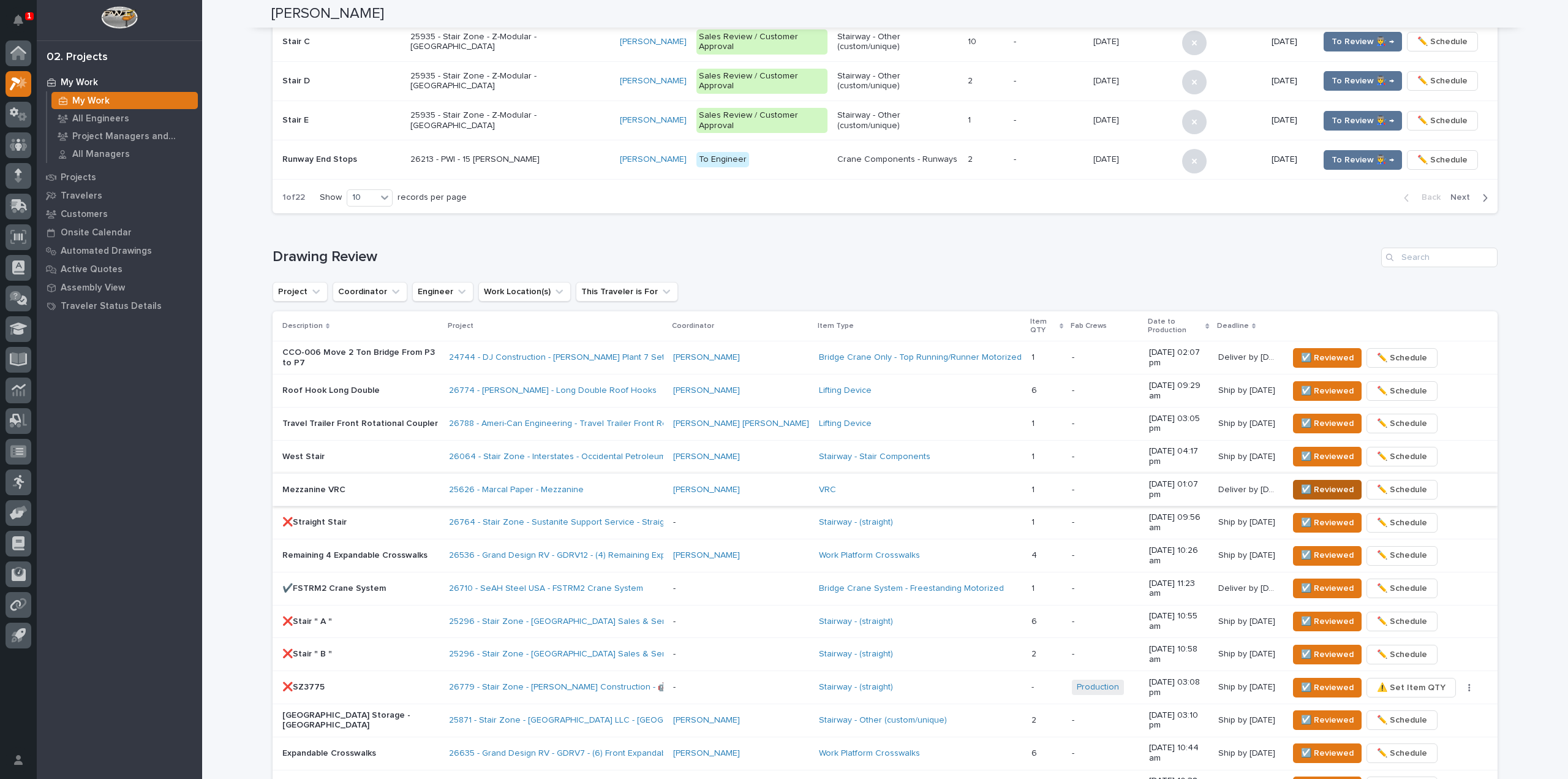
click at [1321, 482] on span "☑️ Reviewed" at bounding box center [1327, 489] width 53 height 15
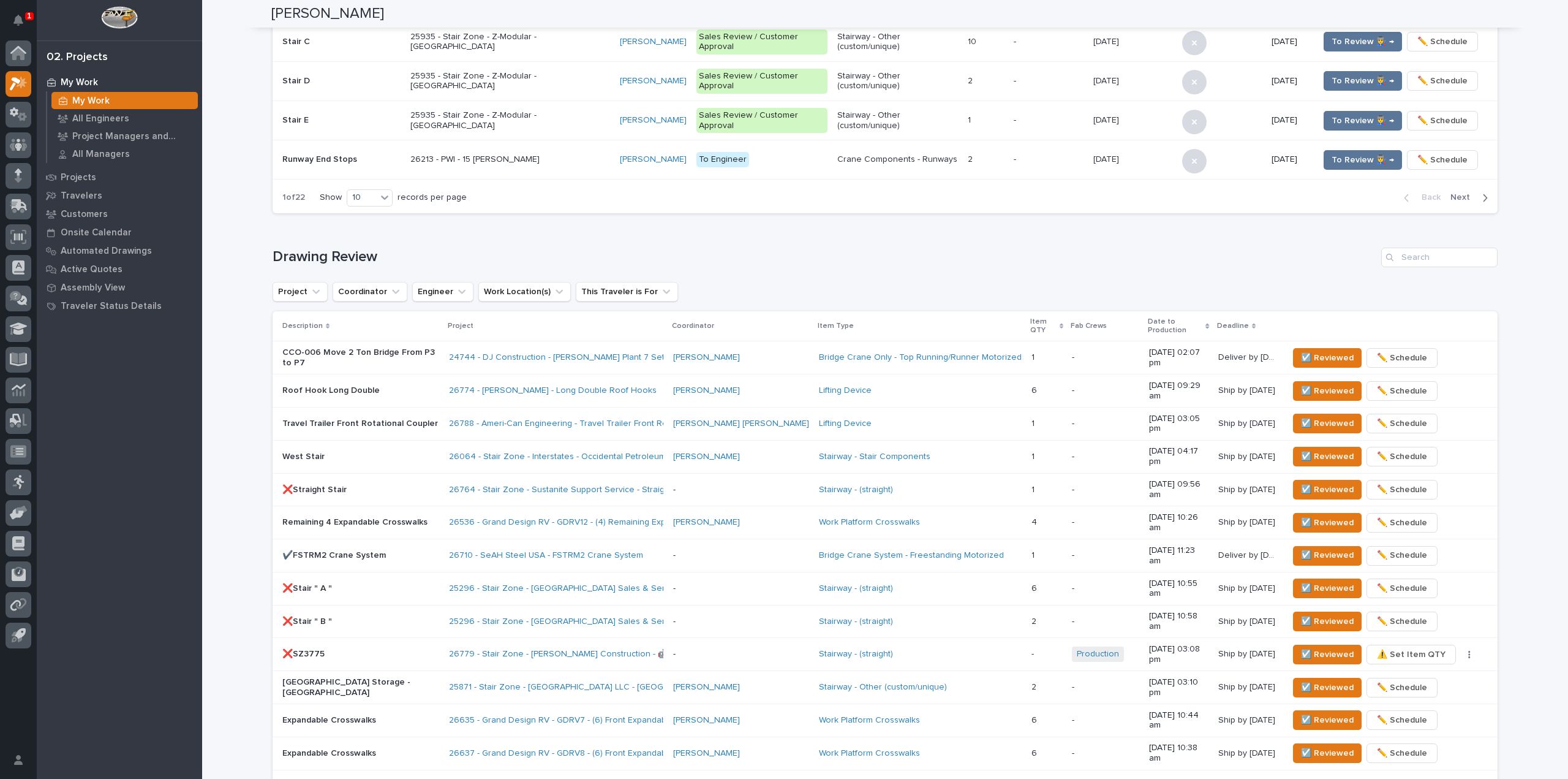
scroll to position [540, 0]
